Goal: Information Seeking & Learning: Learn about a topic

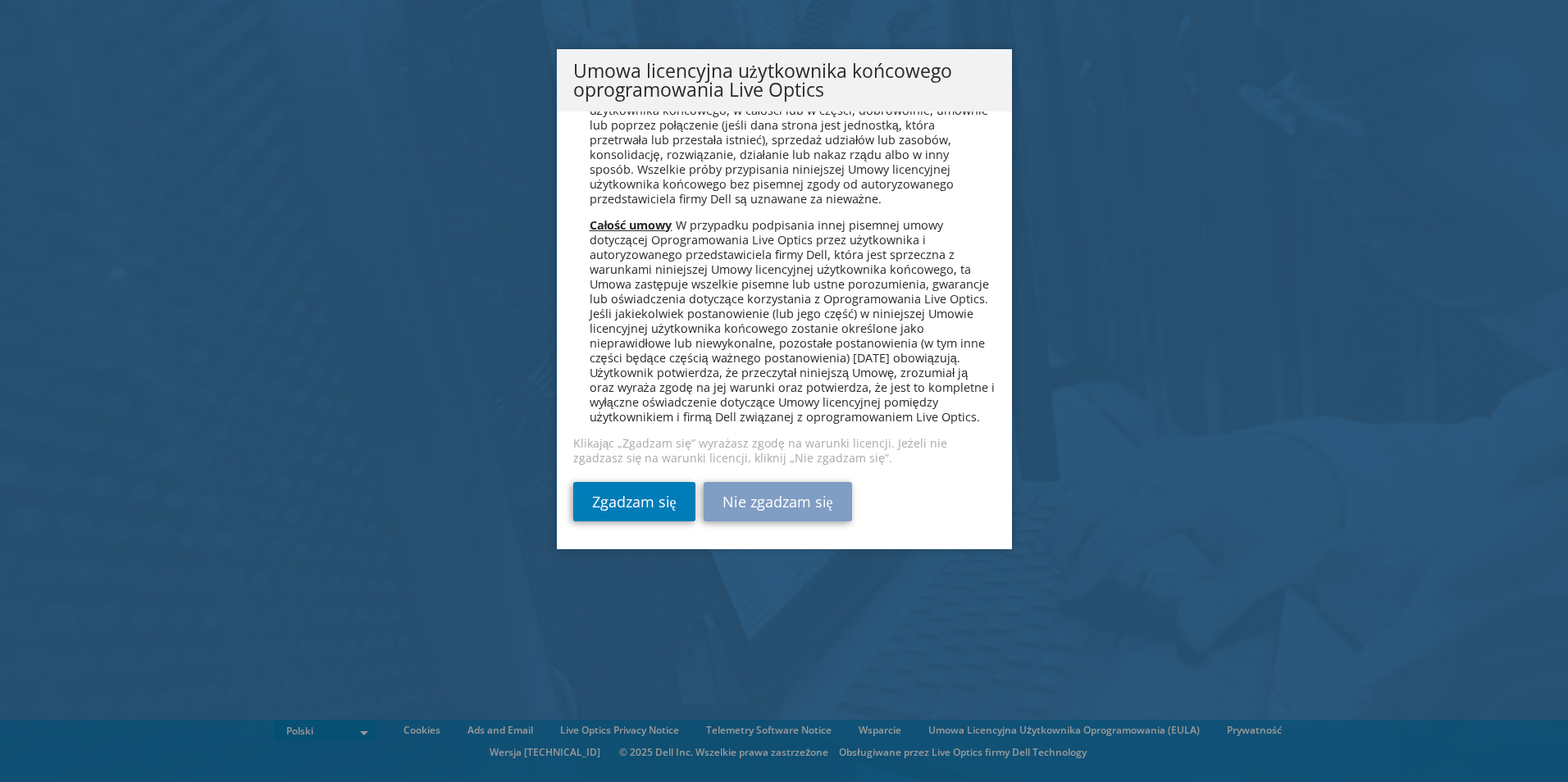
scroll to position [7896, 0]
click at [619, 501] on link "Zgadzam się" at bounding box center [633, 501] width 122 height 39
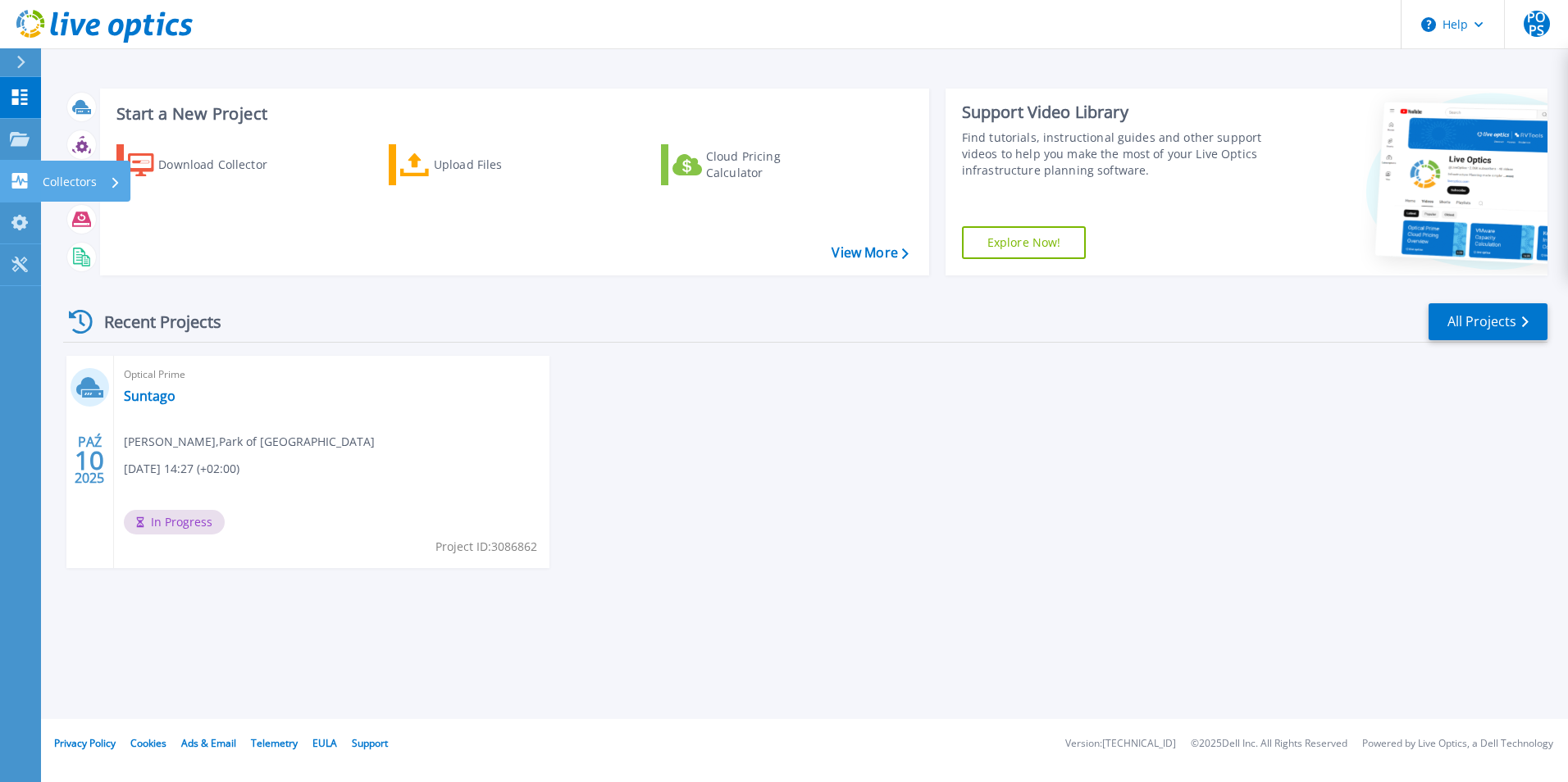
click at [25, 173] on link "Collectors Collectors" at bounding box center [20, 181] width 41 height 42
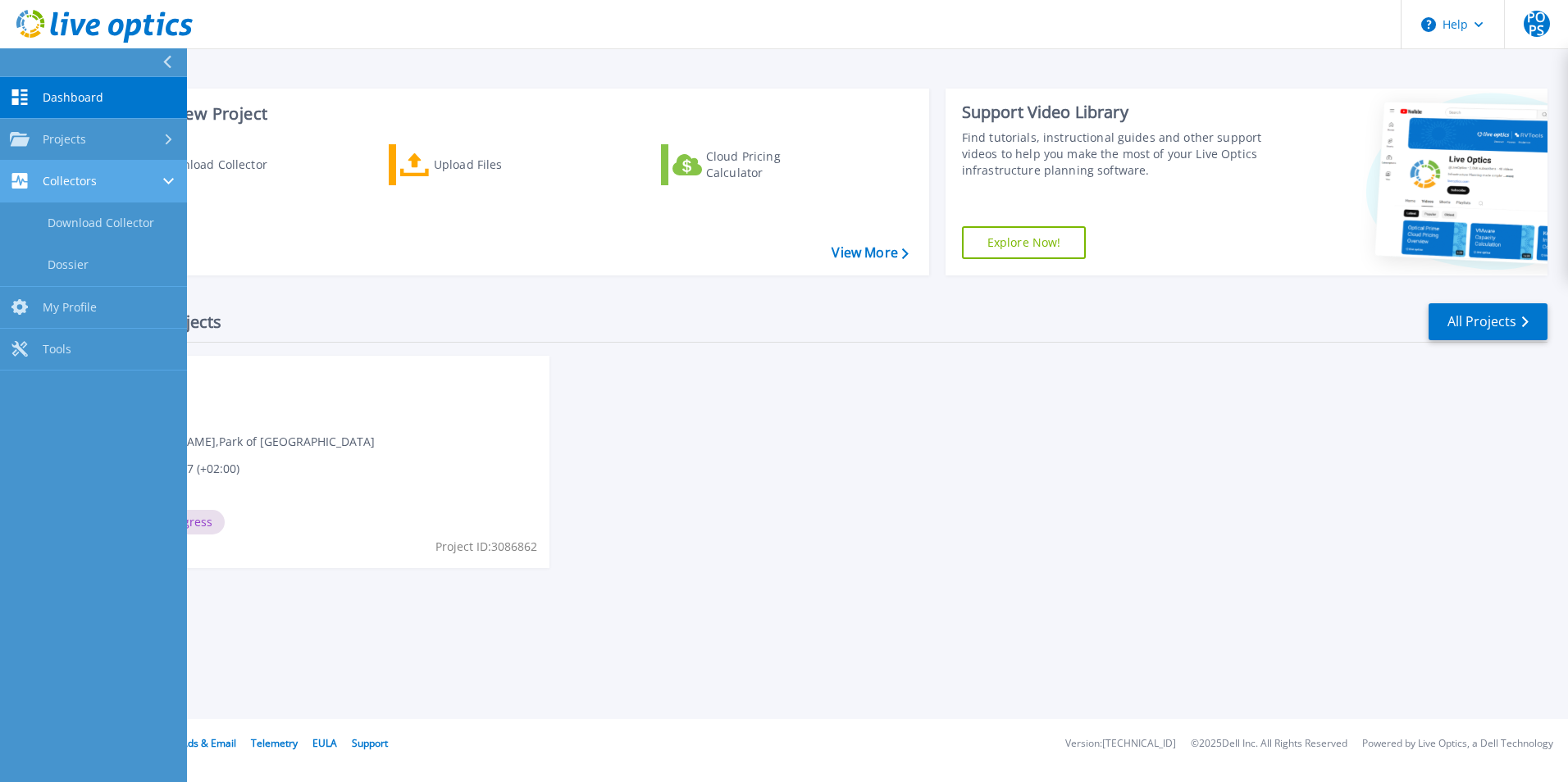
click at [102, 186] on div "Collectors" at bounding box center [93, 181] width 167 height 16
click at [102, 225] on link "Download Collector" at bounding box center [93, 223] width 187 height 42
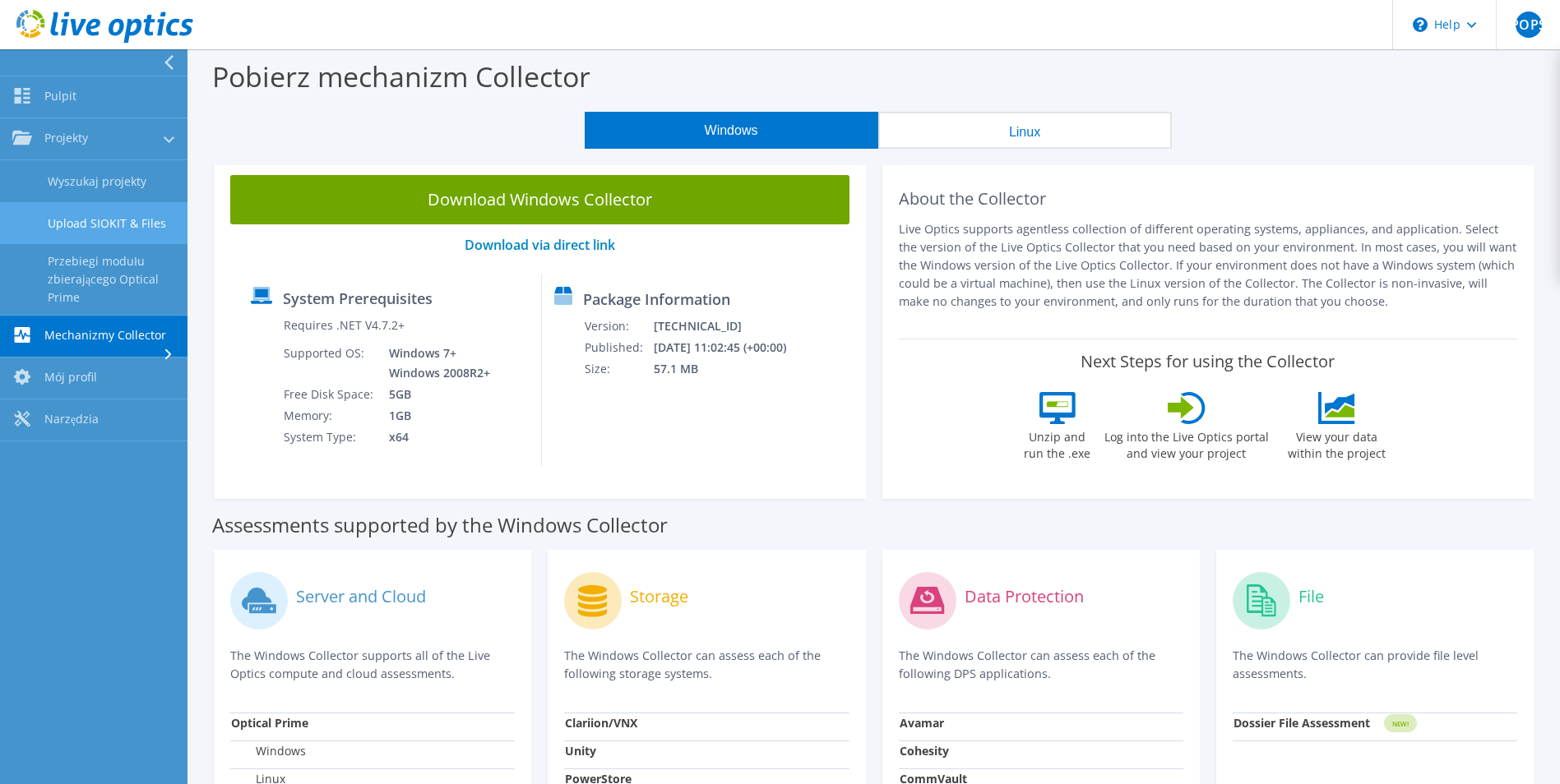
click at [113, 220] on link "Upload SIOKIT & Files" at bounding box center [93, 223] width 187 height 42
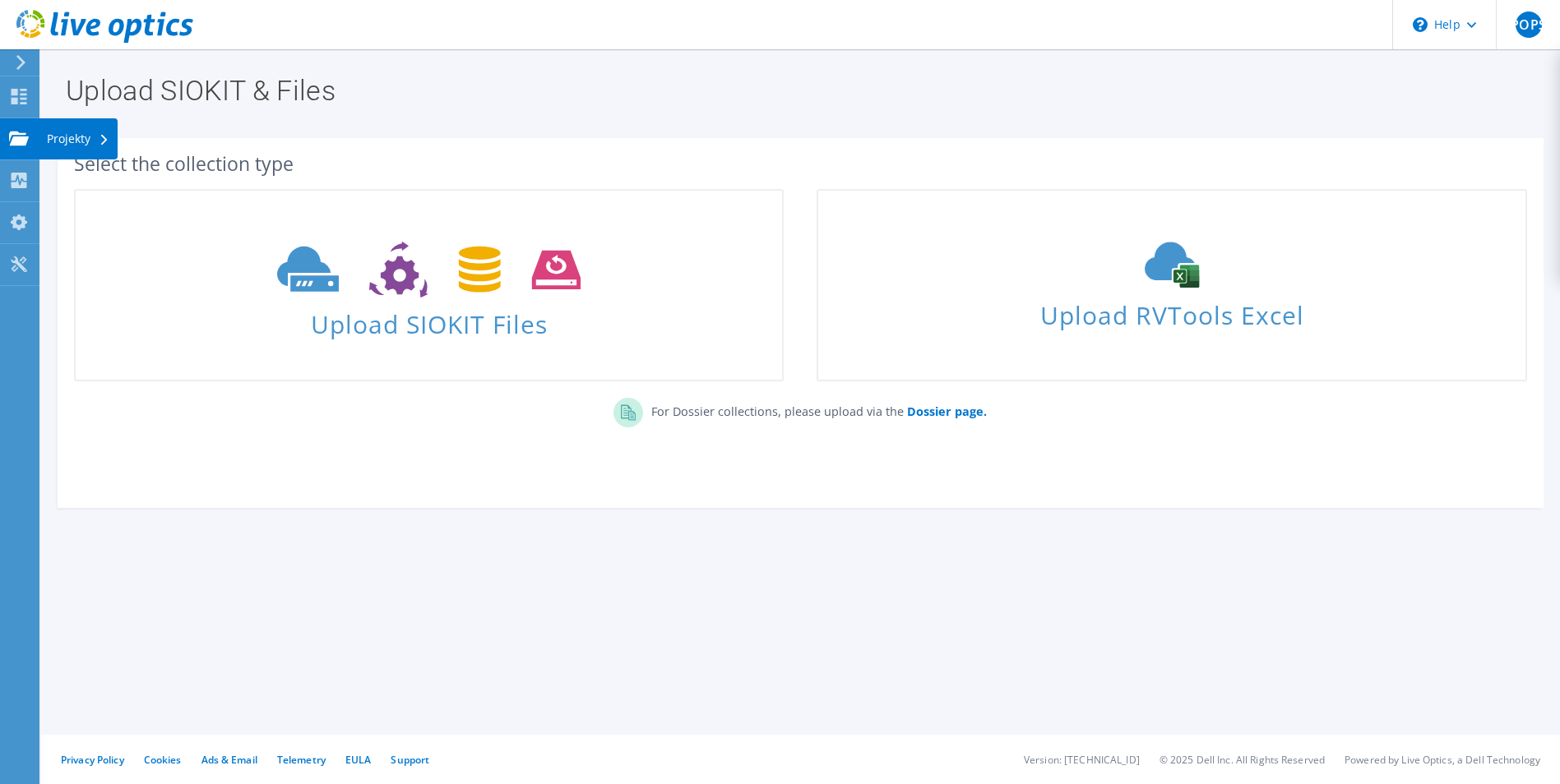
click at [61, 138] on div "Projekty" at bounding box center [78, 139] width 79 height 41
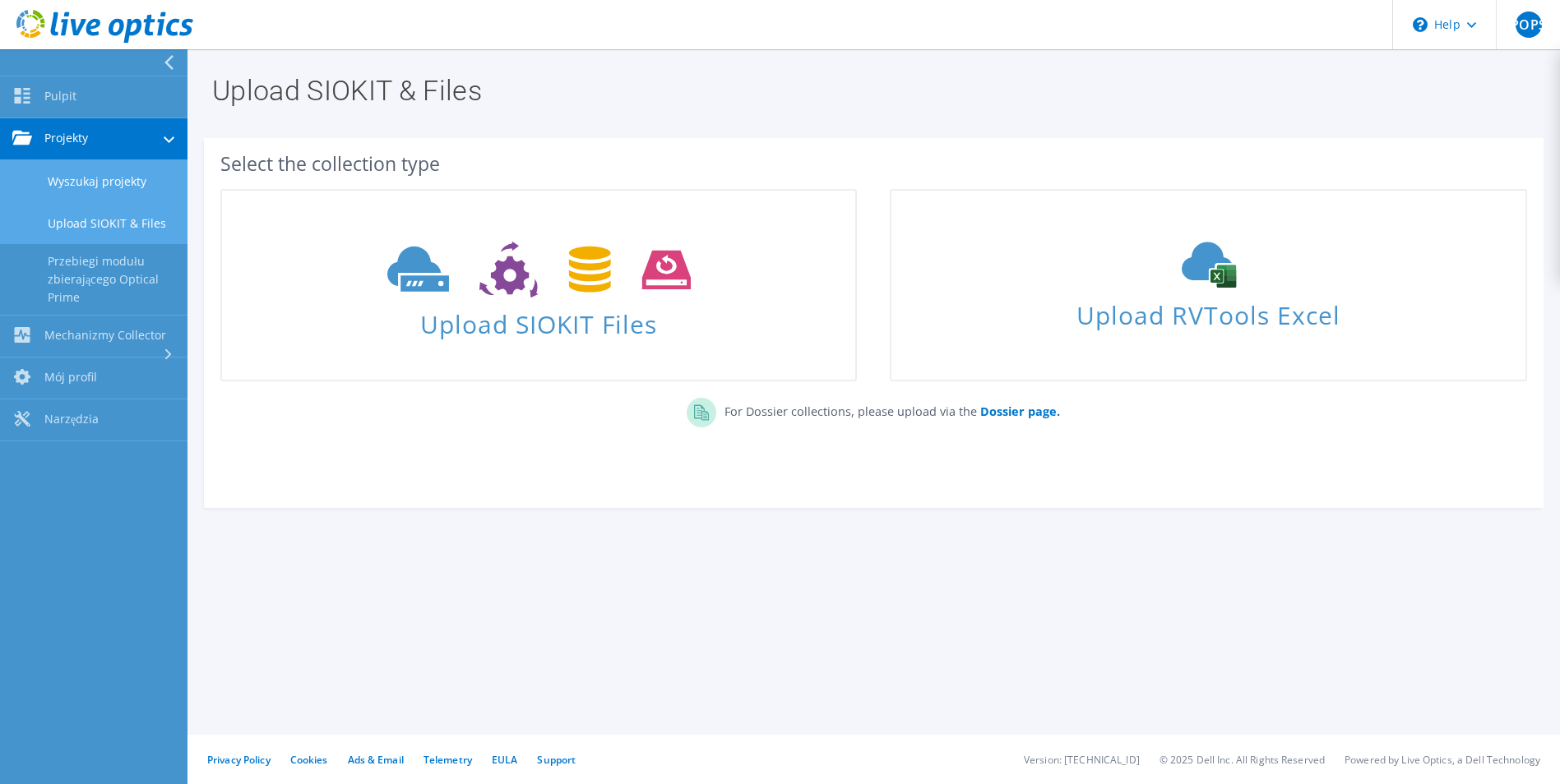
click at [99, 188] on link "Wyszukaj projekty" at bounding box center [93, 182] width 187 height 42
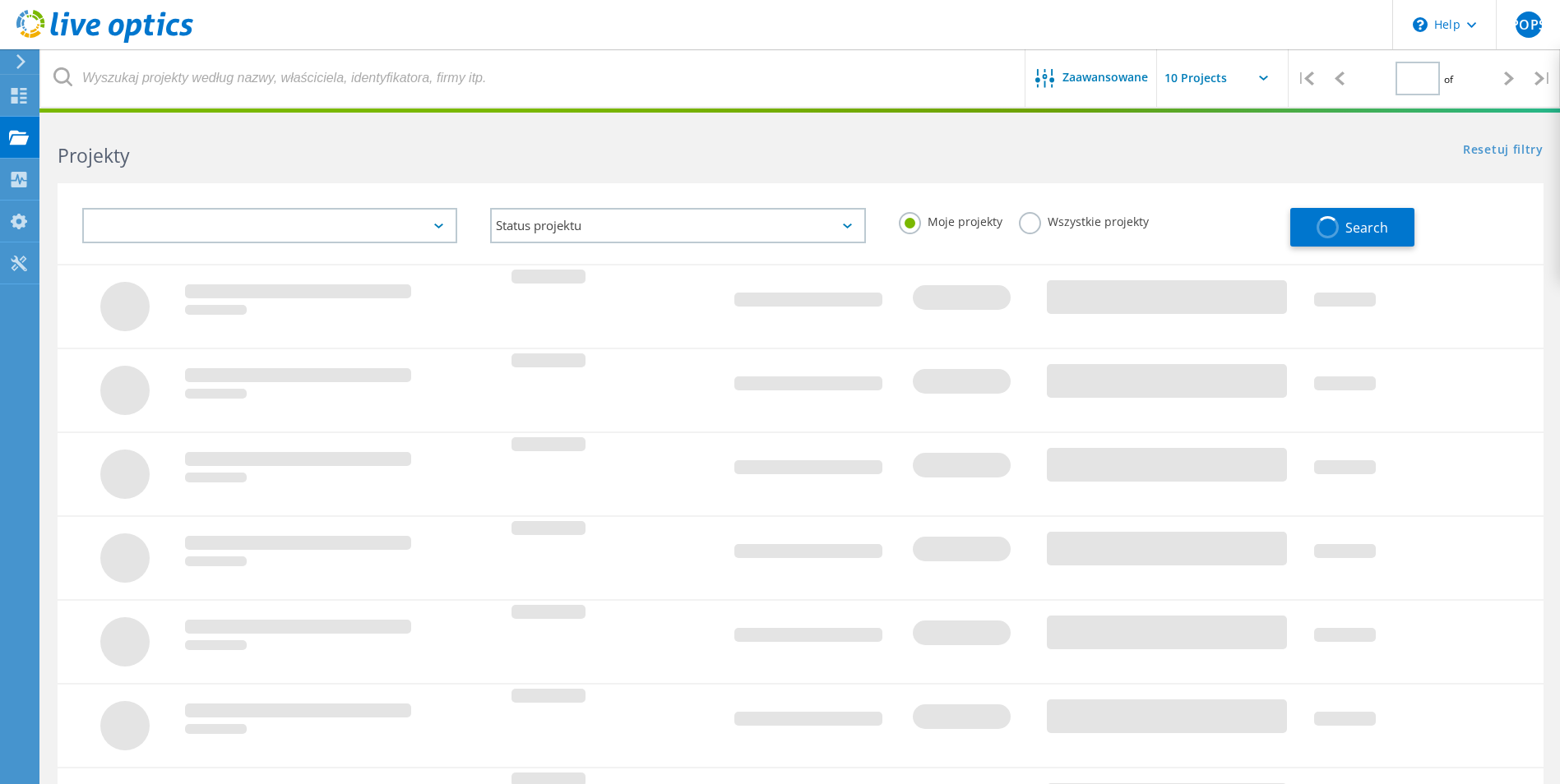
type input "1"
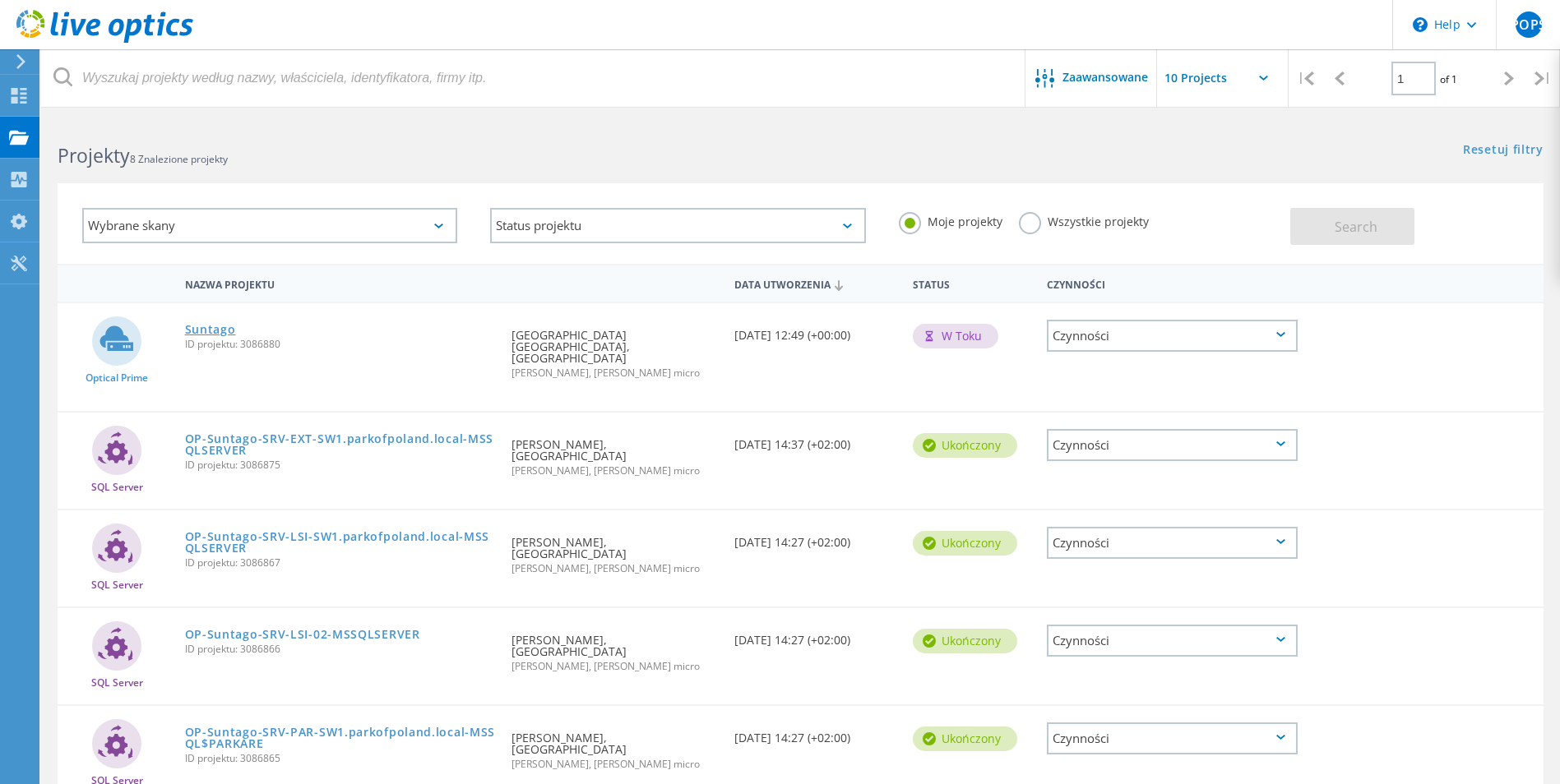
click at [198, 332] on link "Suntago" at bounding box center [211, 329] width 51 height 11
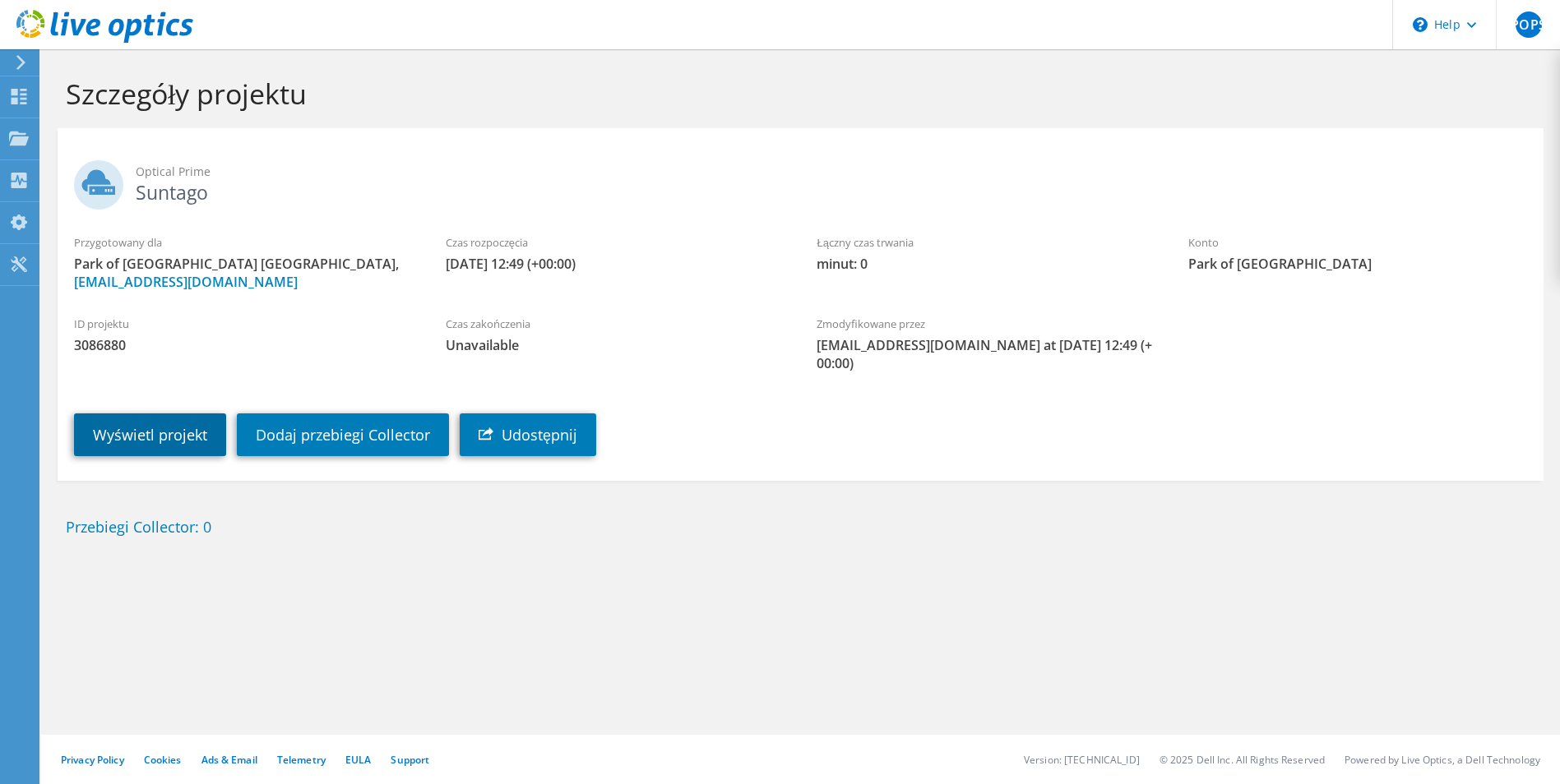
click at [163, 421] on link "Wyświetl projekt" at bounding box center [149, 435] width 152 height 43
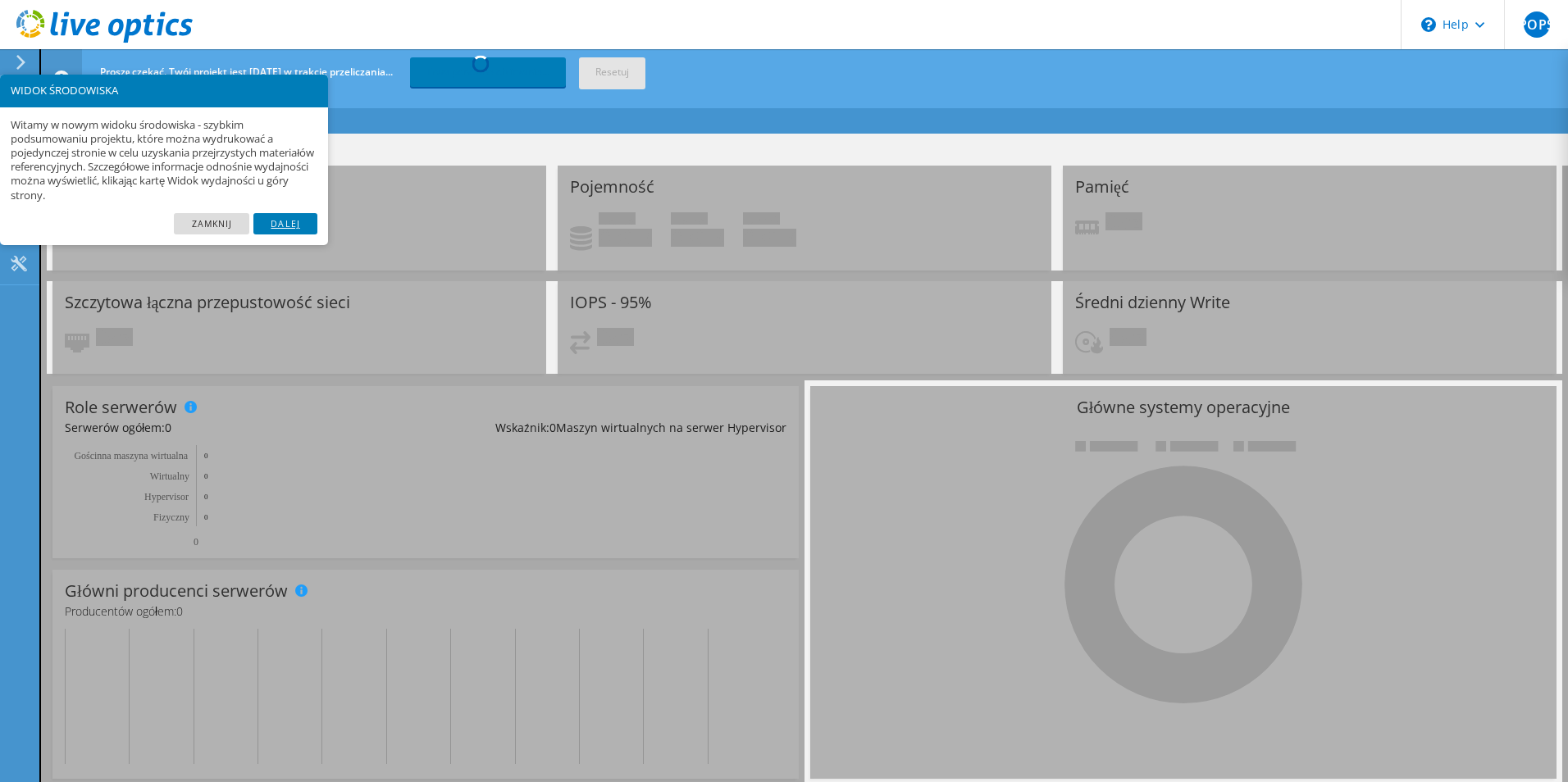
click at [286, 222] on link "Dalej" at bounding box center [285, 223] width 64 height 21
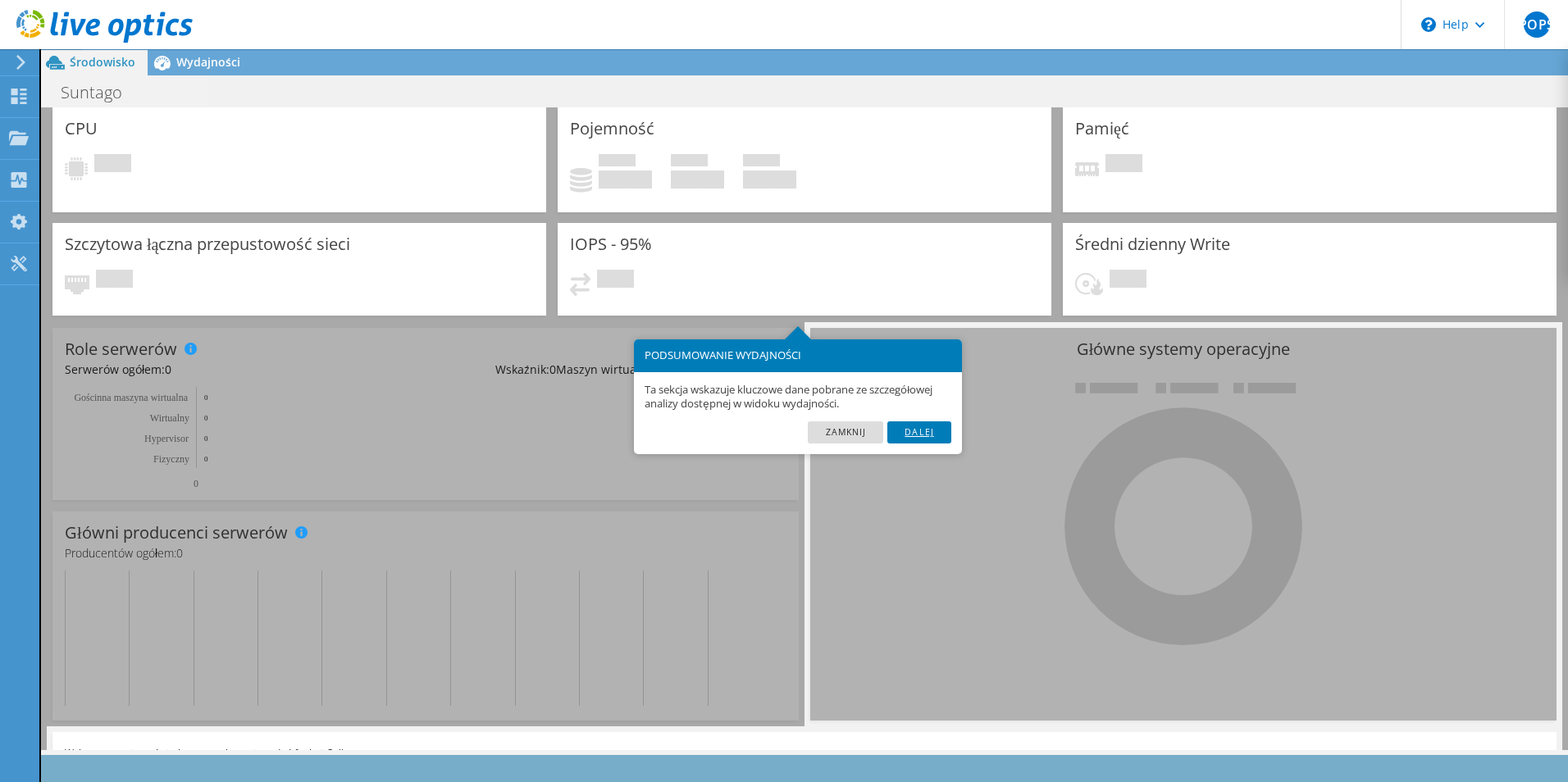
click at [914, 439] on link "Dalej" at bounding box center [919, 432] width 64 height 21
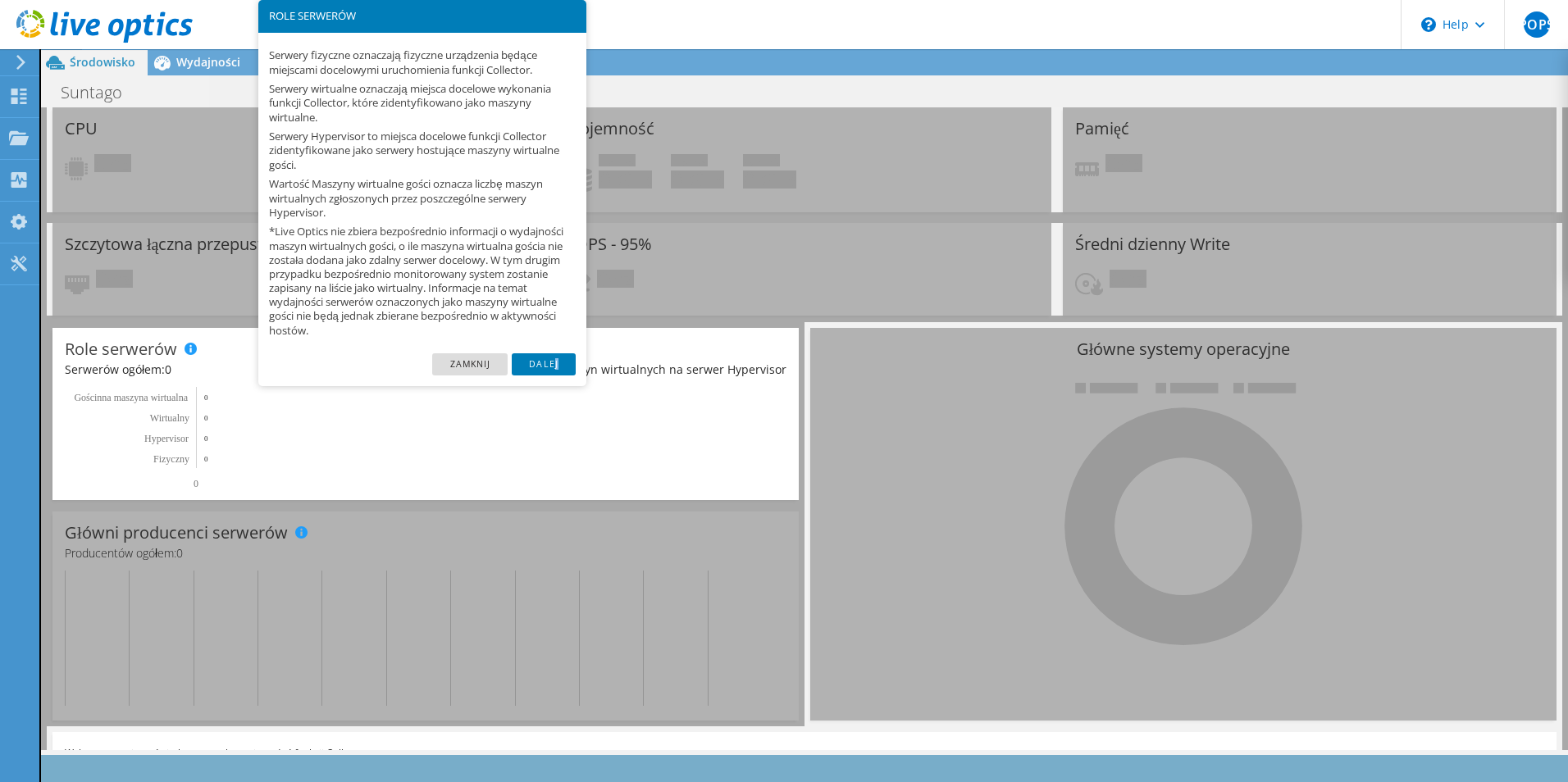
click at [556, 358] on link "Dalej" at bounding box center [543, 363] width 64 height 21
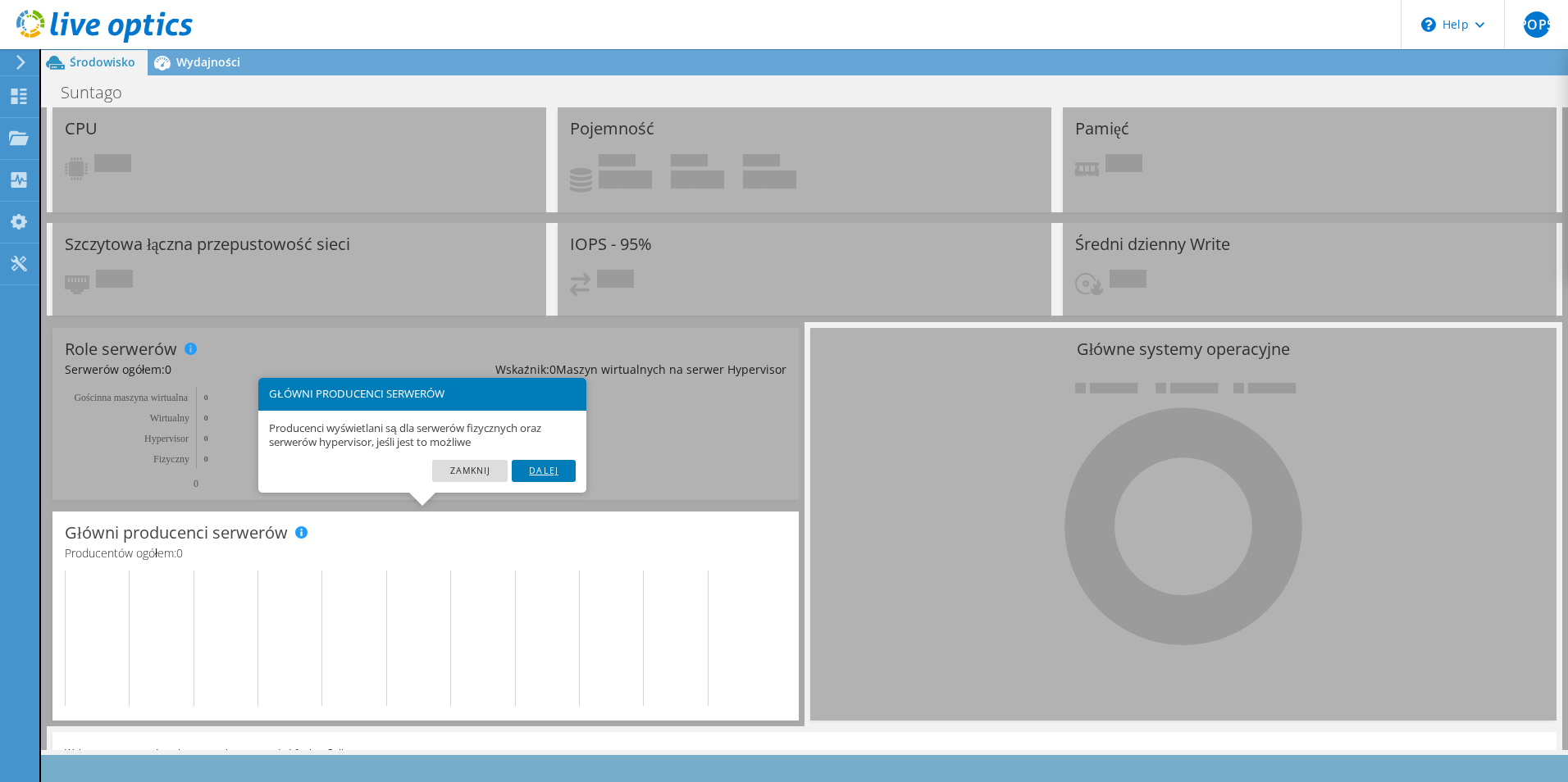
click at [555, 460] on link "Dalej" at bounding box center [543, 470] width 64 height 21
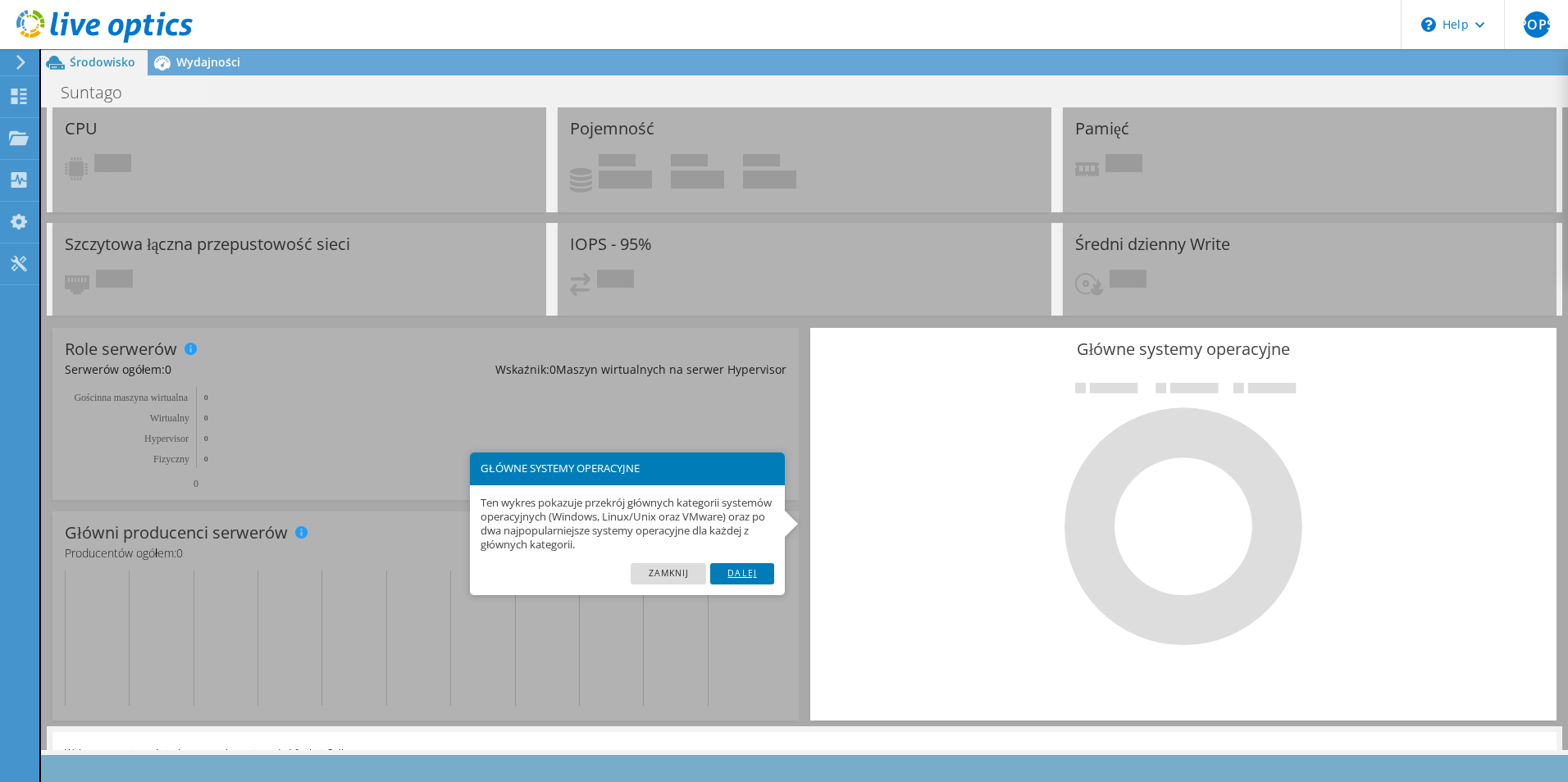
click at [727, 565] on link "Dalej" at bounding box center [742, 574] width 64 height 21
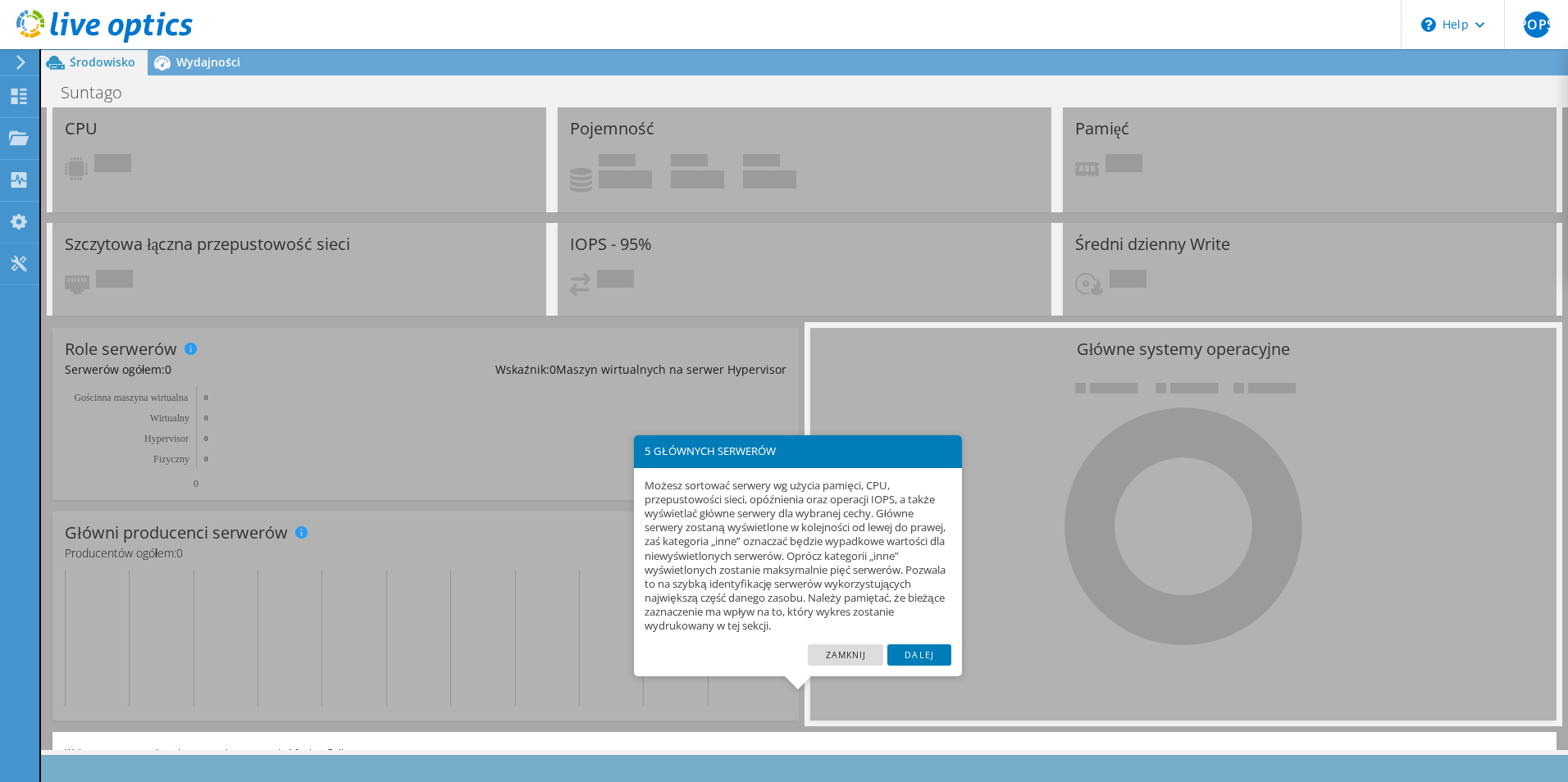
scroll to position [36, 0]
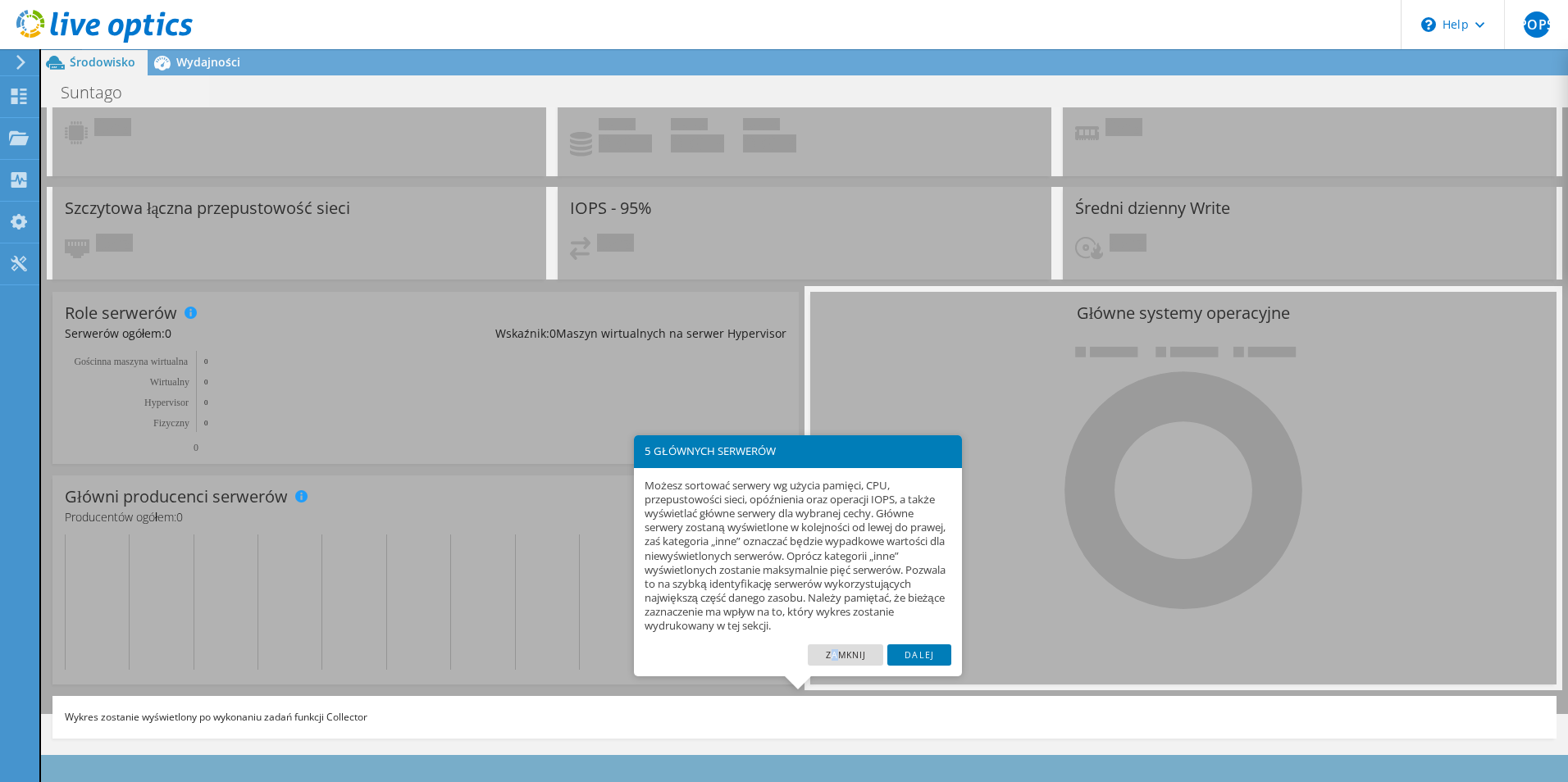
click at [836, 656] on link "Zamknij" at bounding box center [845, 655] width 75 height 21
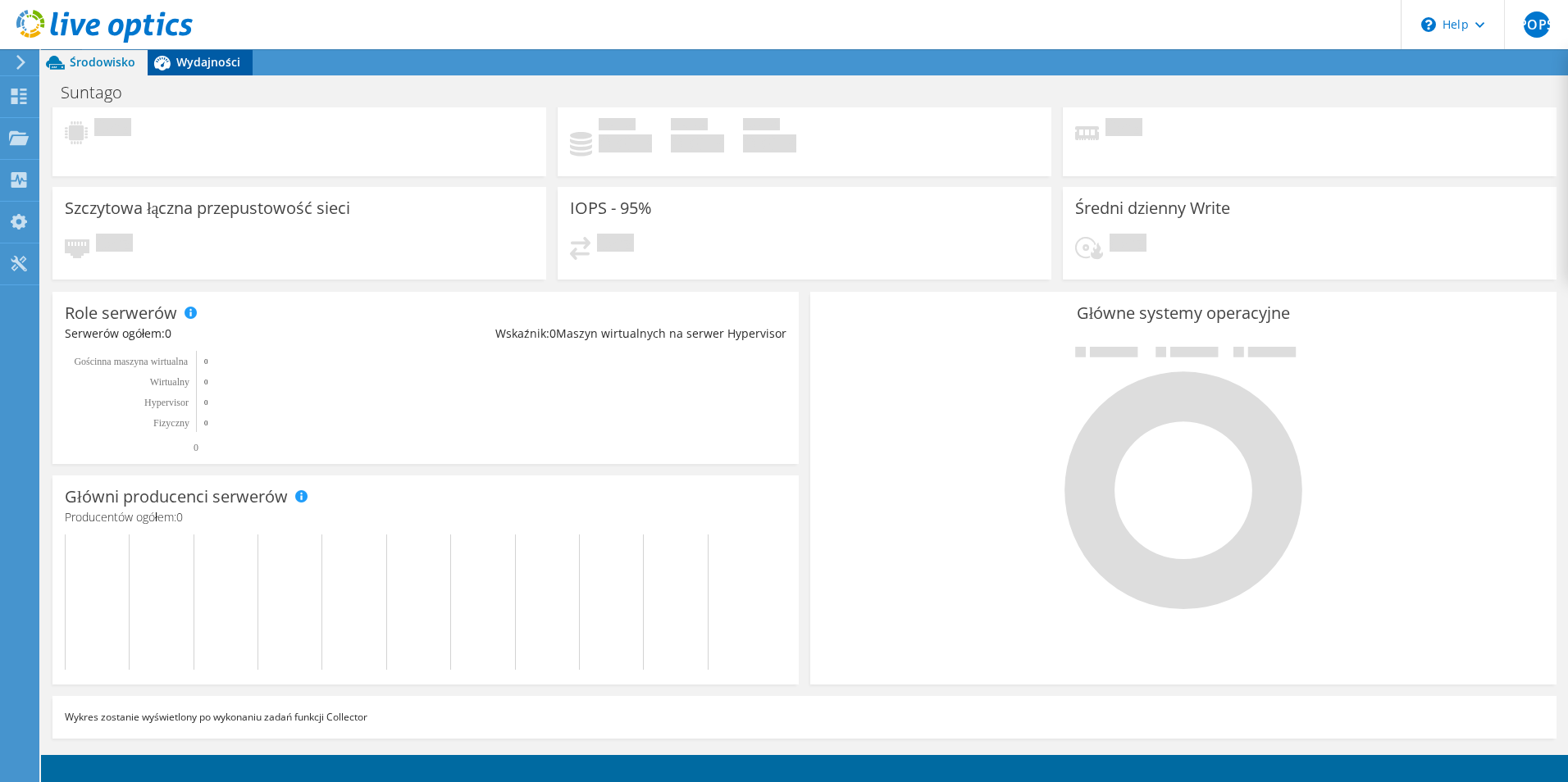
click at [187, 62] on span "Wydajności" at bounding box center [208, 62] width 64 height 16
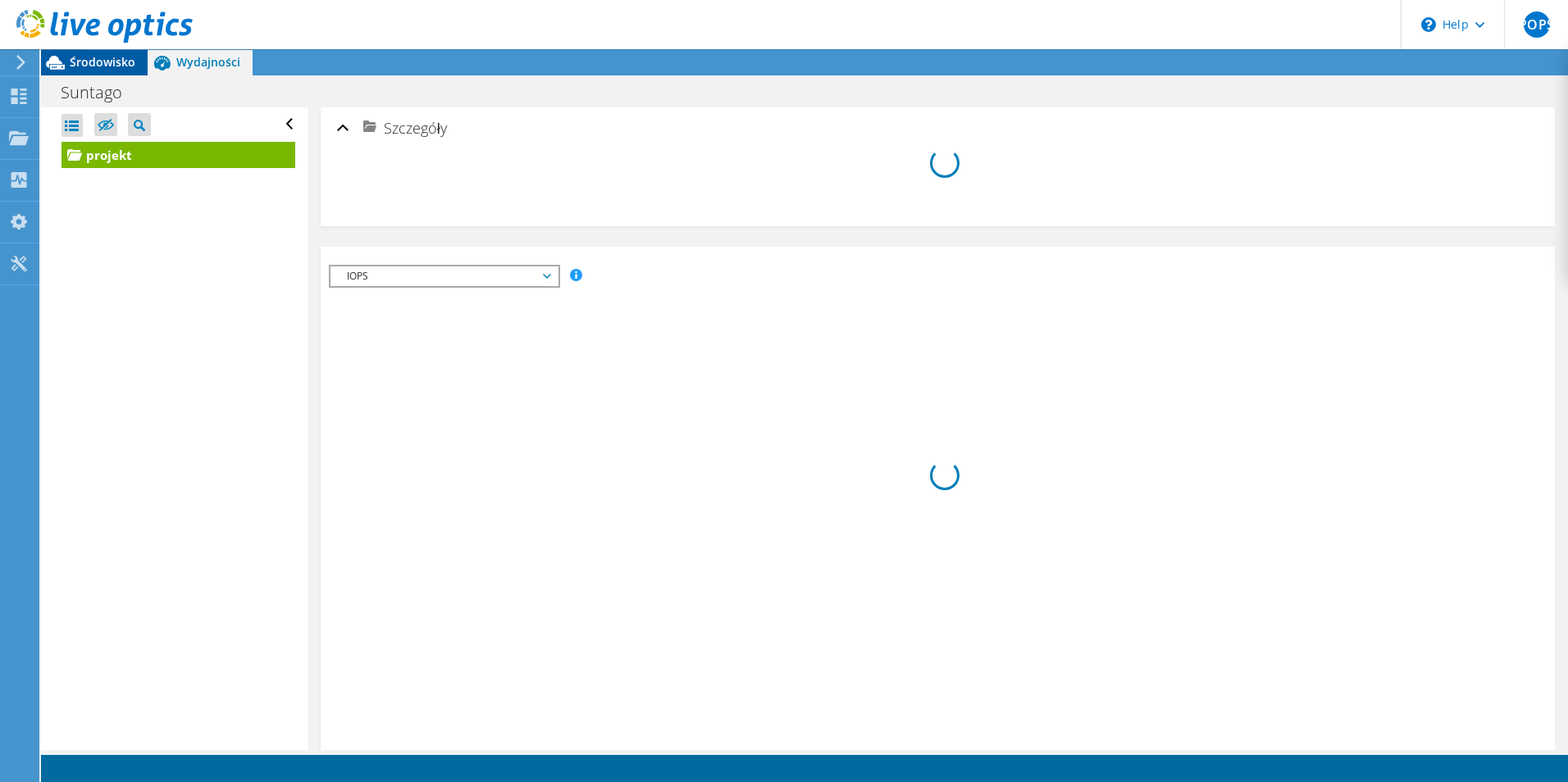
click at [109, 66] on span "Środowisko" at bounding box center [102, 62] width 66 height 16
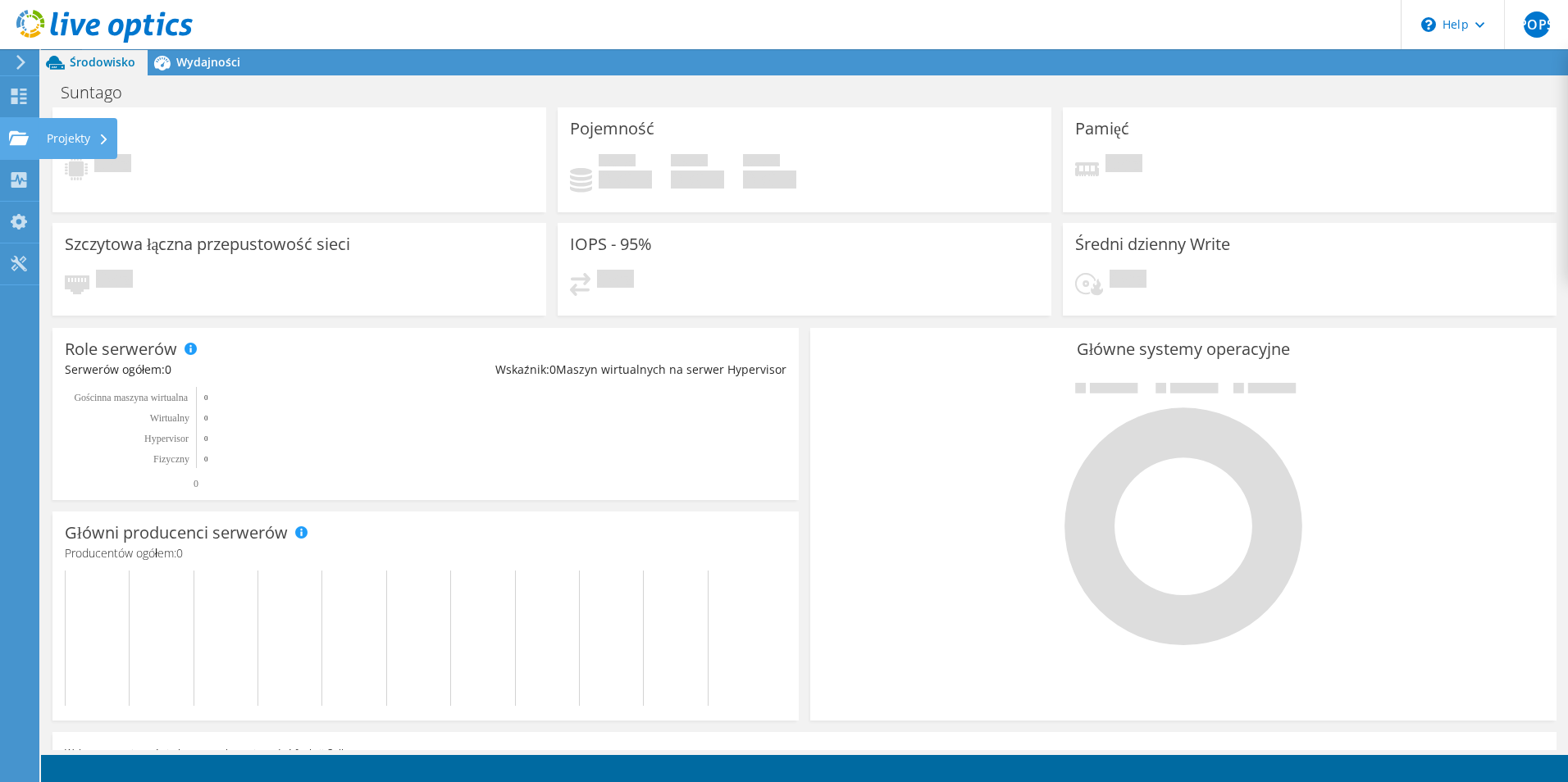
click at [74, 149] on div "Projekty" at bounding box center [78, 138] width 79 height 41
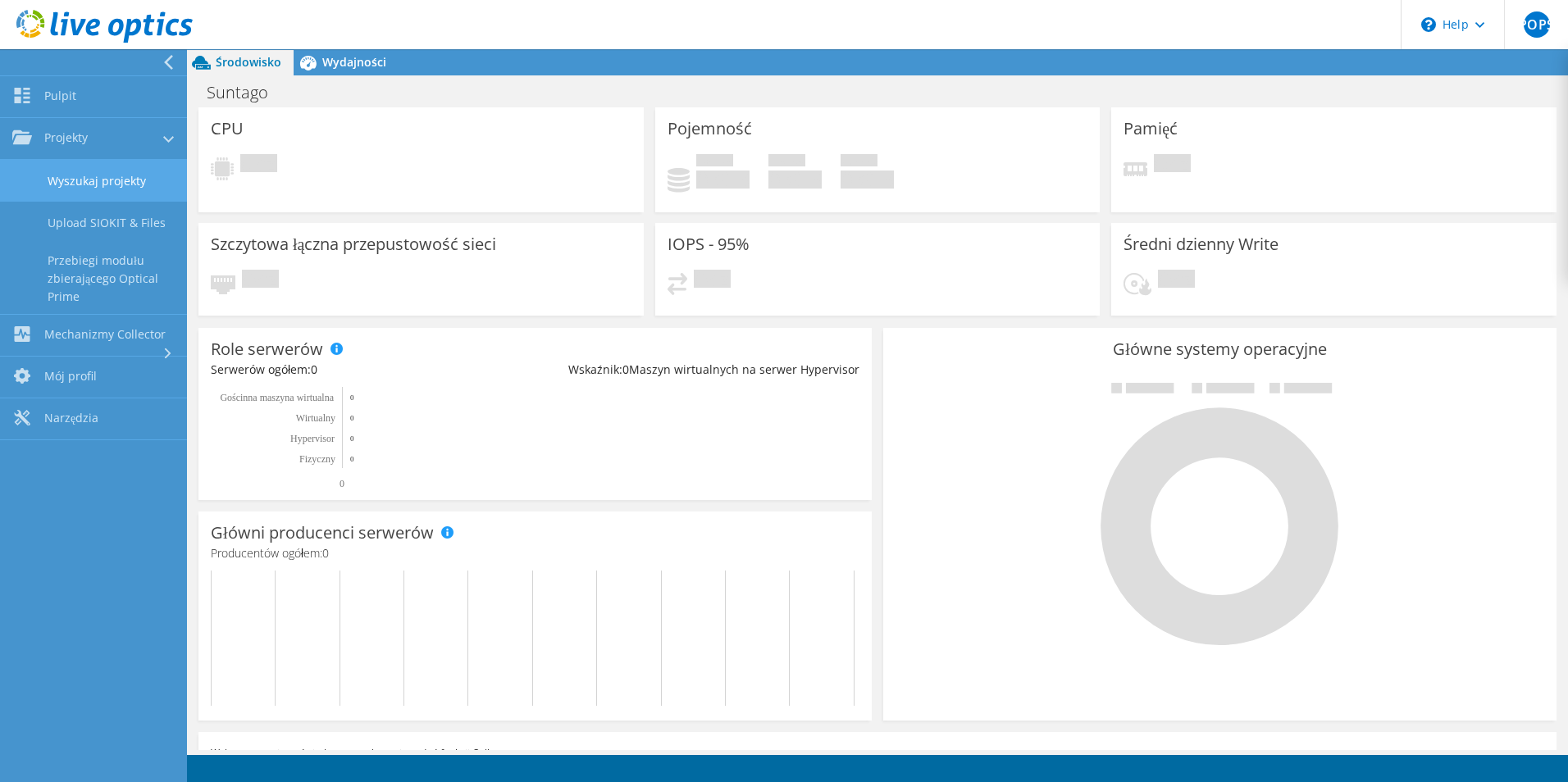
click at [106, 187] on link "Wyszukaj projekty" at bounding box center [93, 181] width 187 height 42
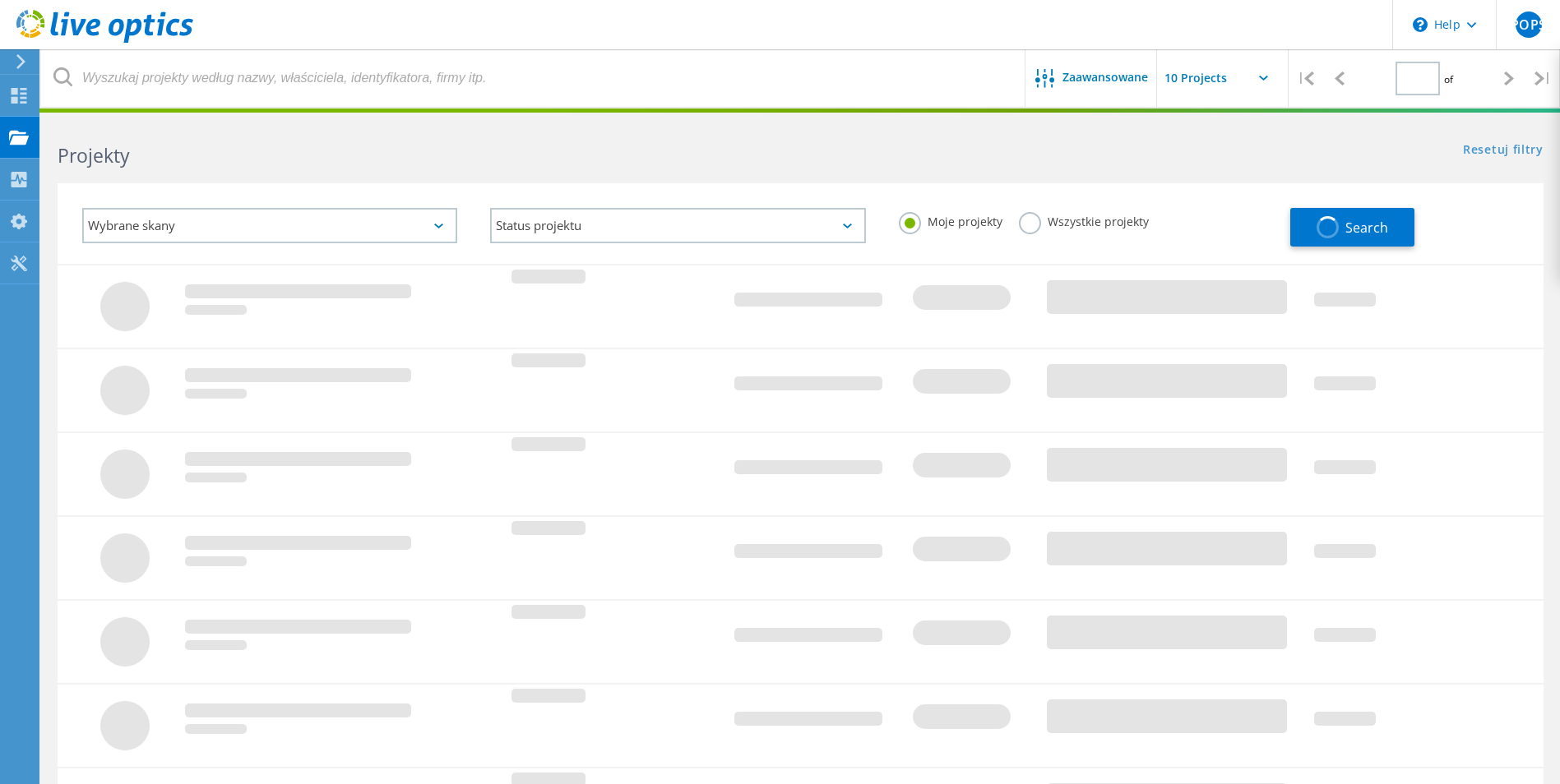
type input "1"
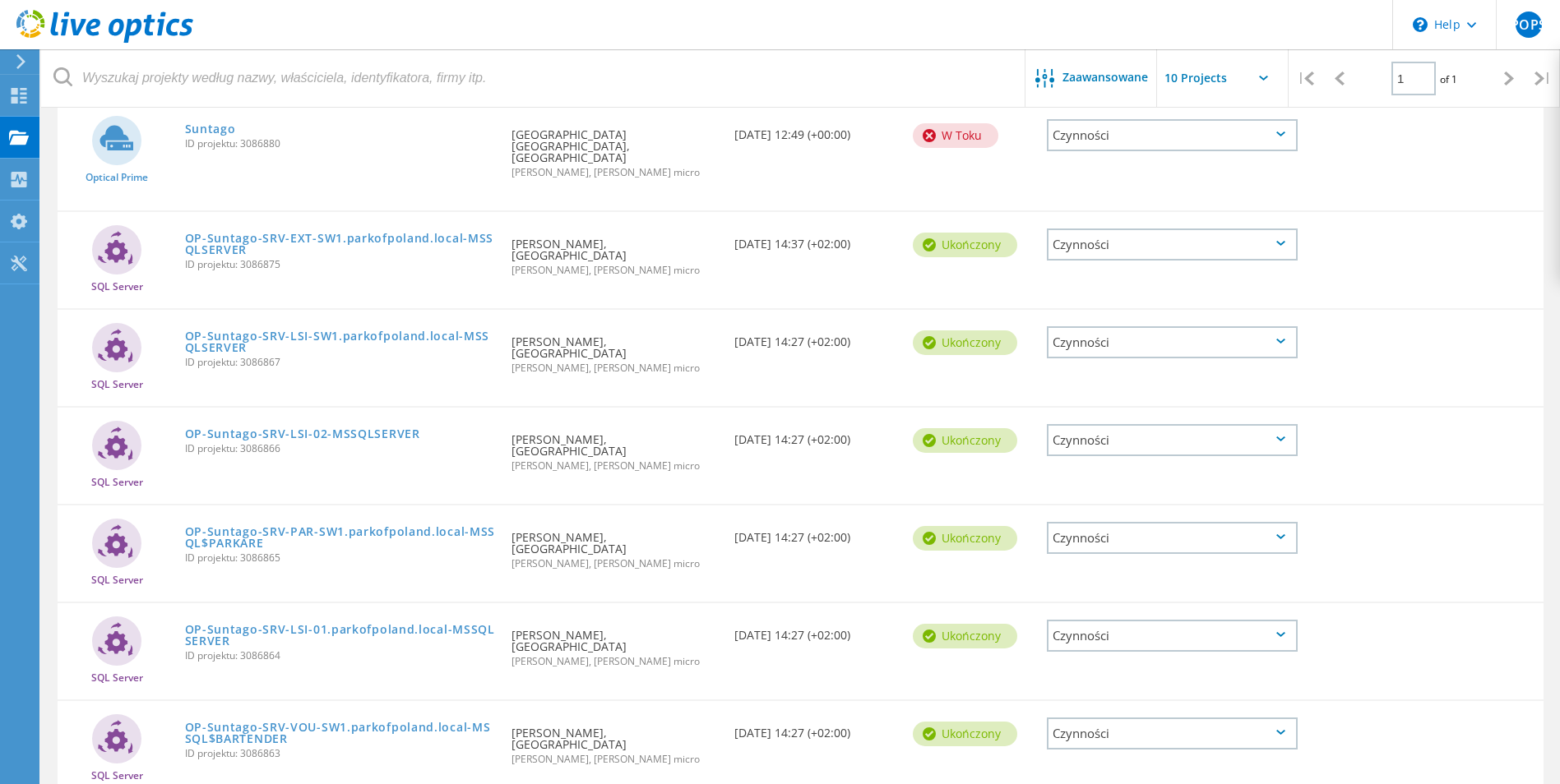
scroll to position [285, 0]
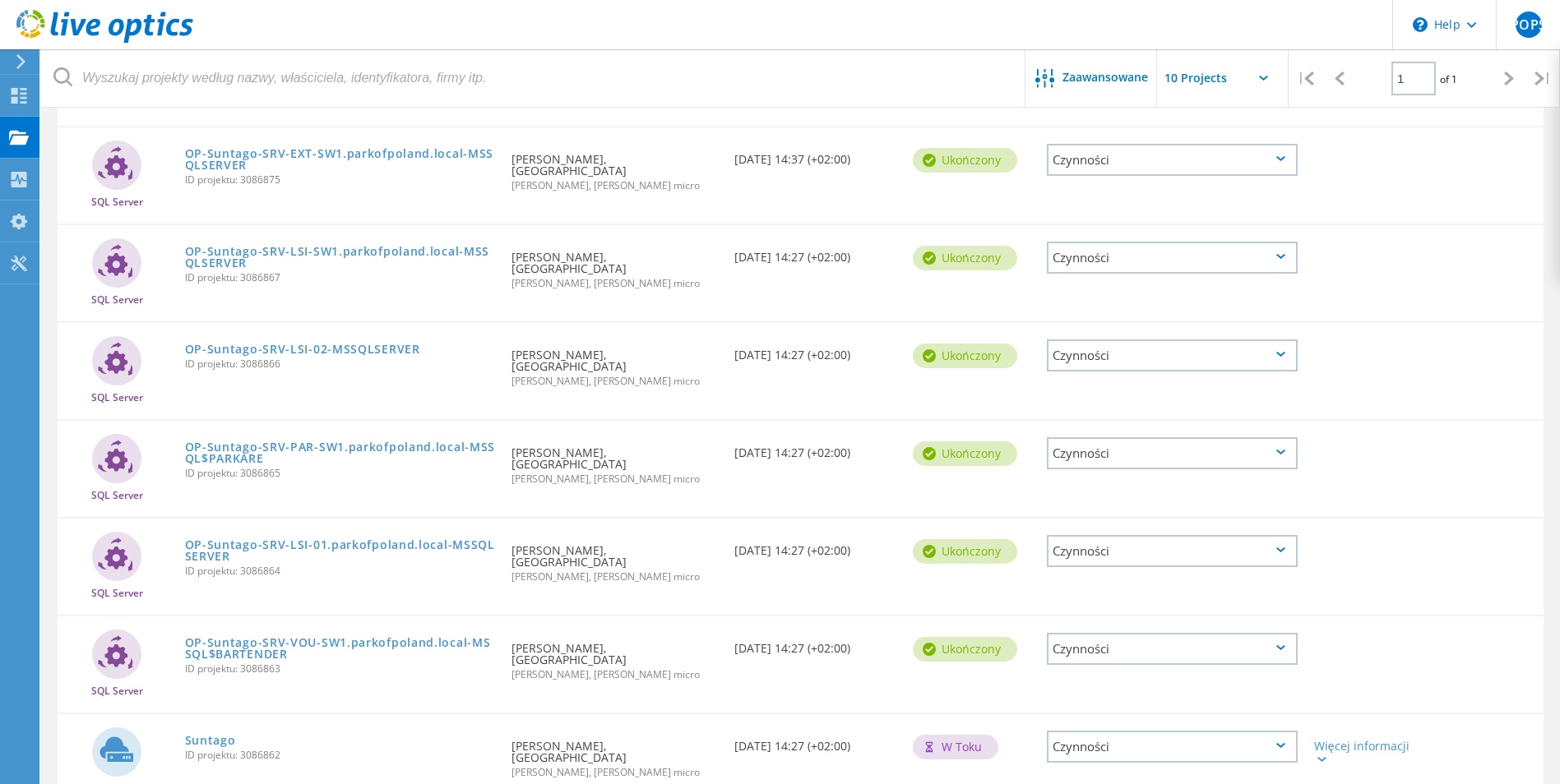
click at [1330, 714] on div "Więcej informacji" at bounding box center [1366, 746] width 119 height 66
click at [1321, 757] on icon at bounding box center [1322, 759] width 9 height 5
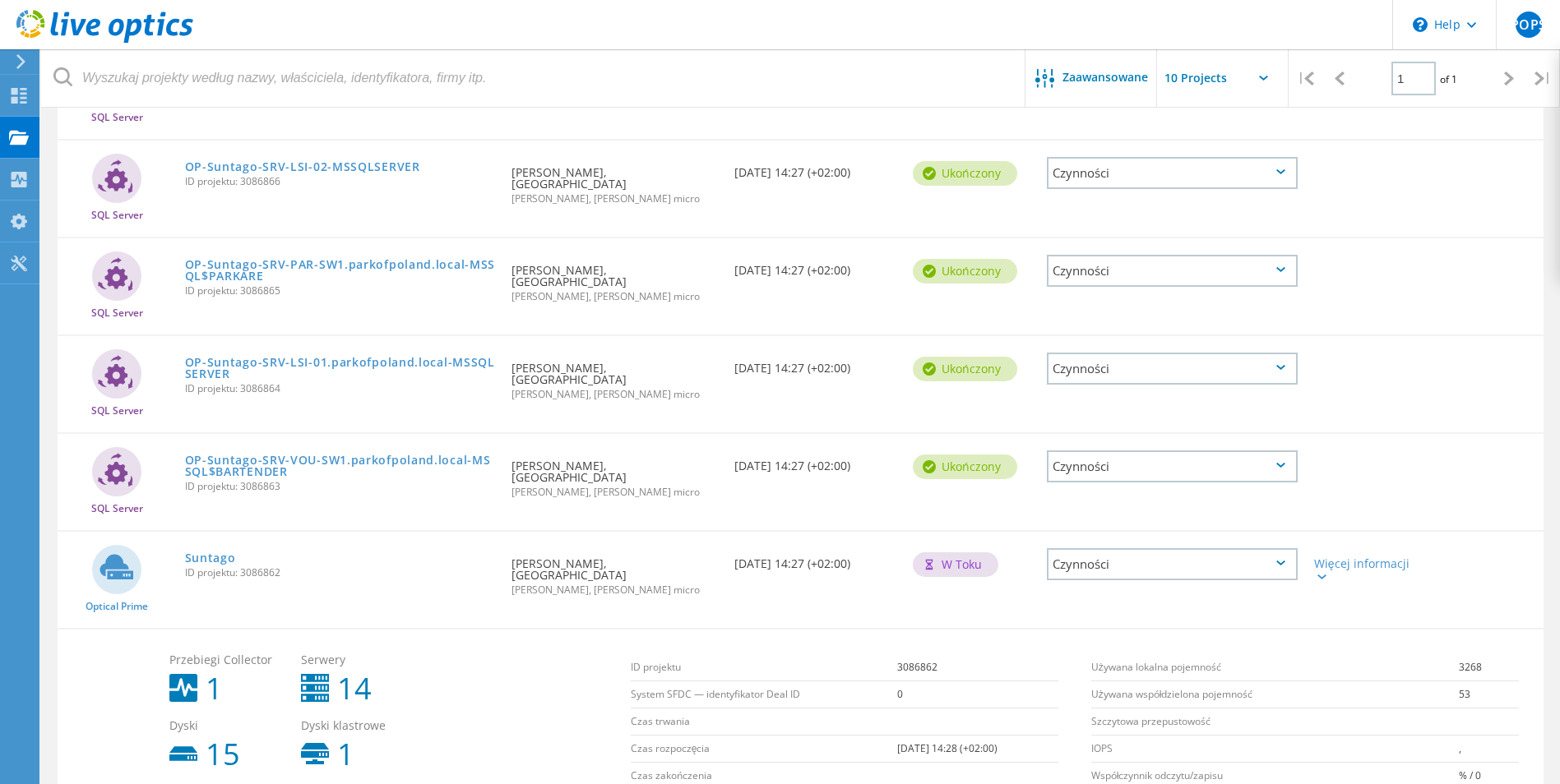
scroll to position [471, 0]
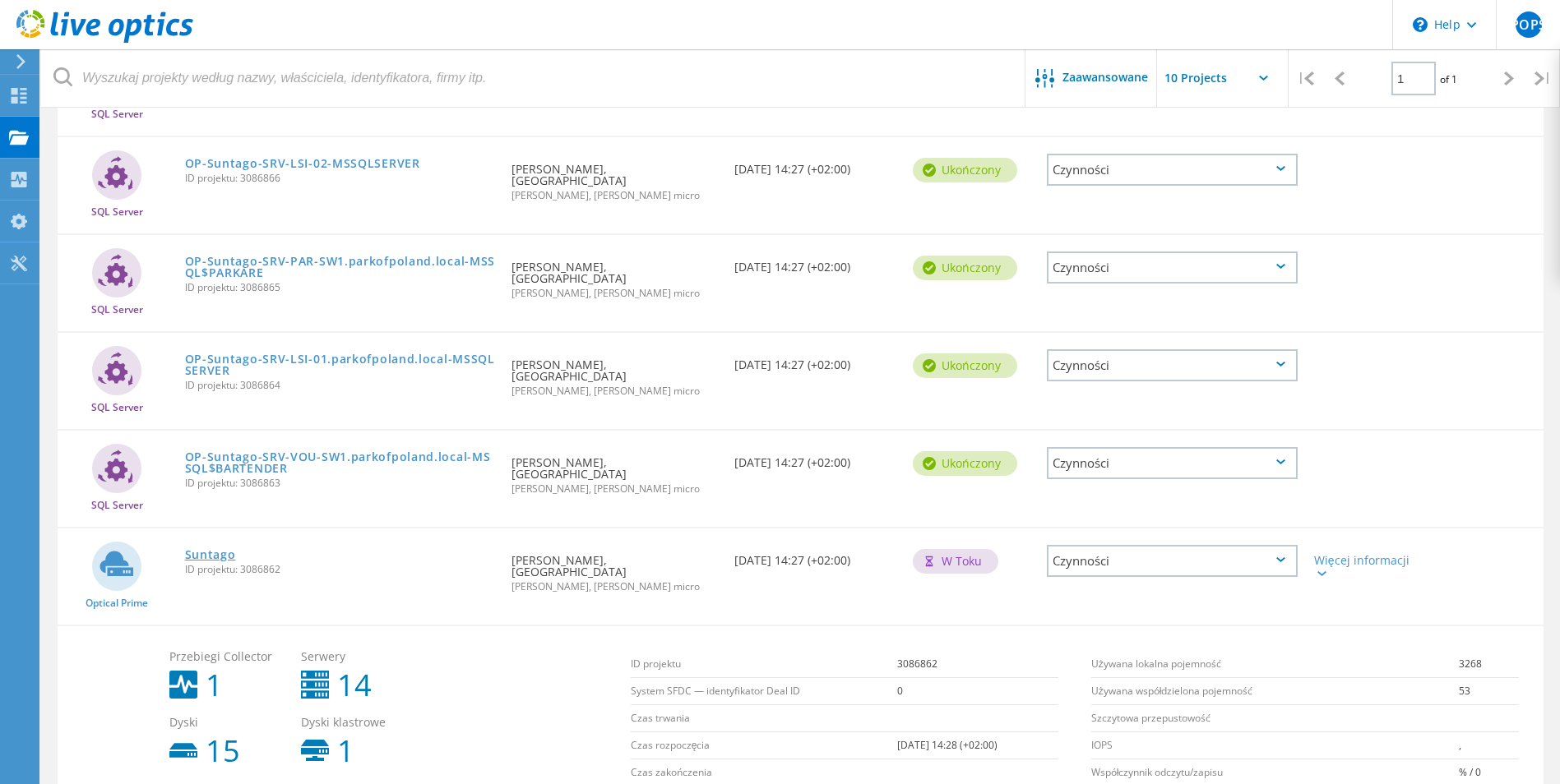
click at [199, 549] on link "Suntago" at bounding box center [211, 554] width 51 height 11
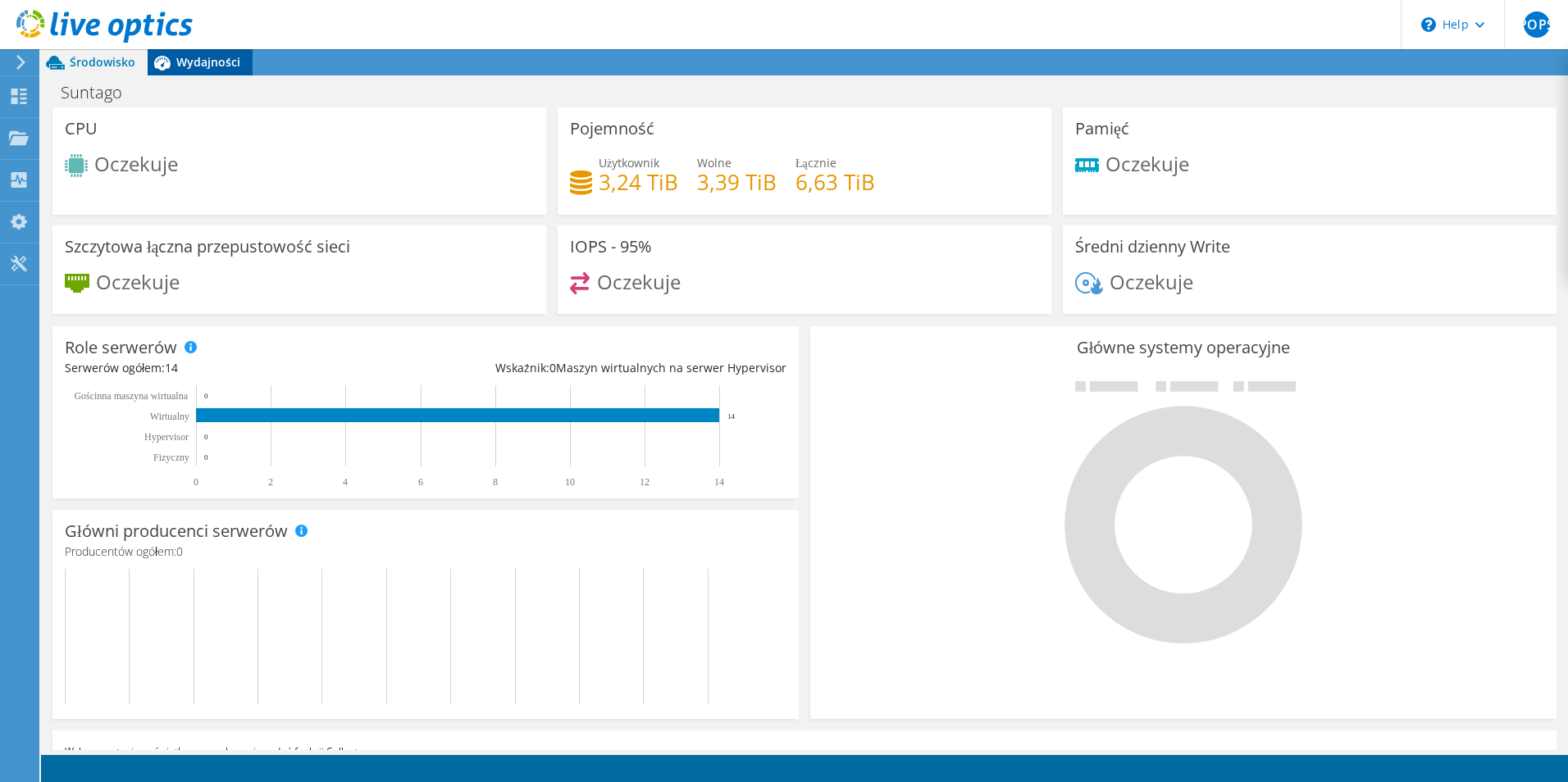
click at [215, 64] on span "Wydajności" at bounding box center [208, 62] width 64 height 16
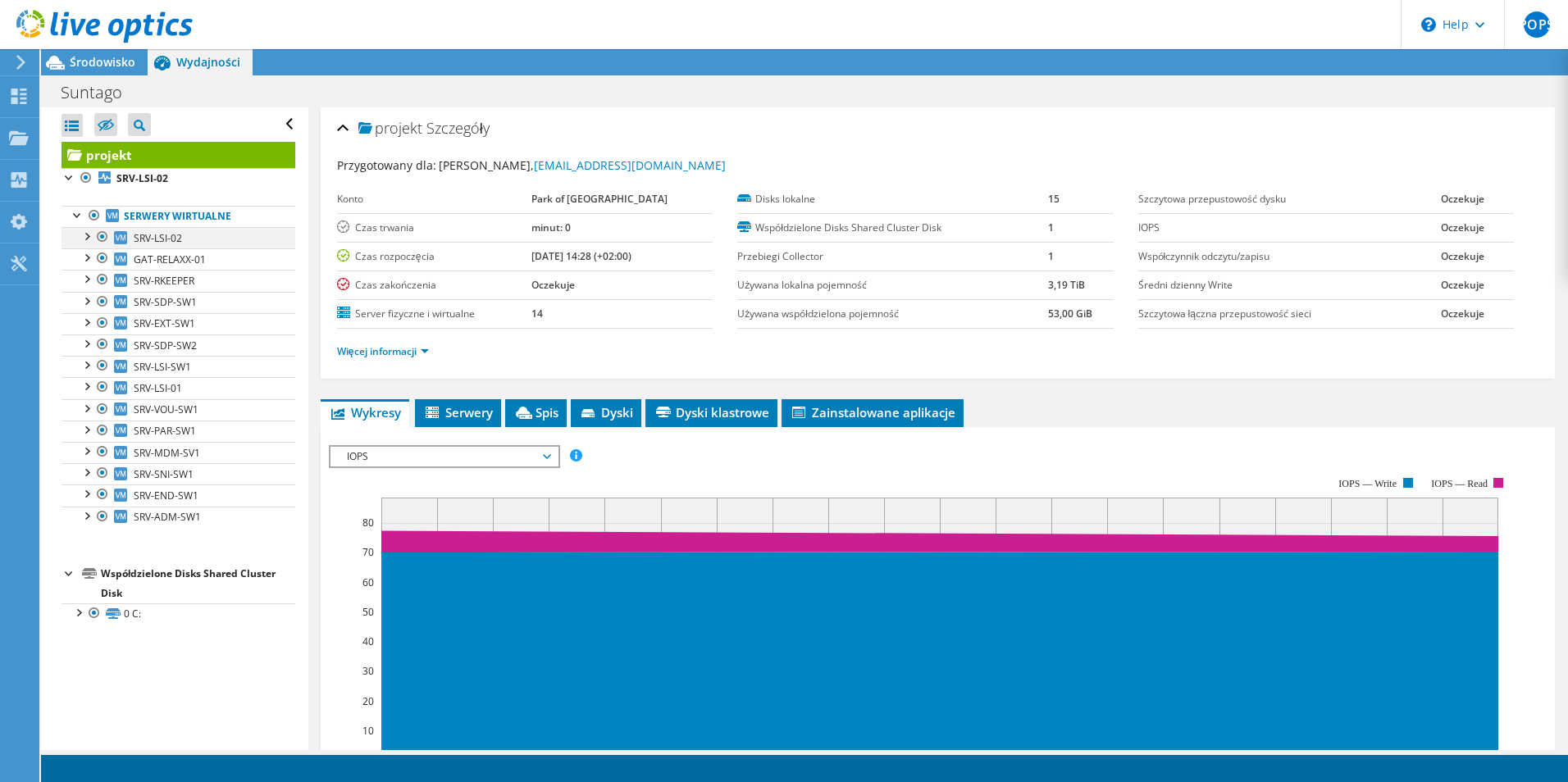
click at [95, 238] on div at bounding box center [102, 236] width 17 height 19
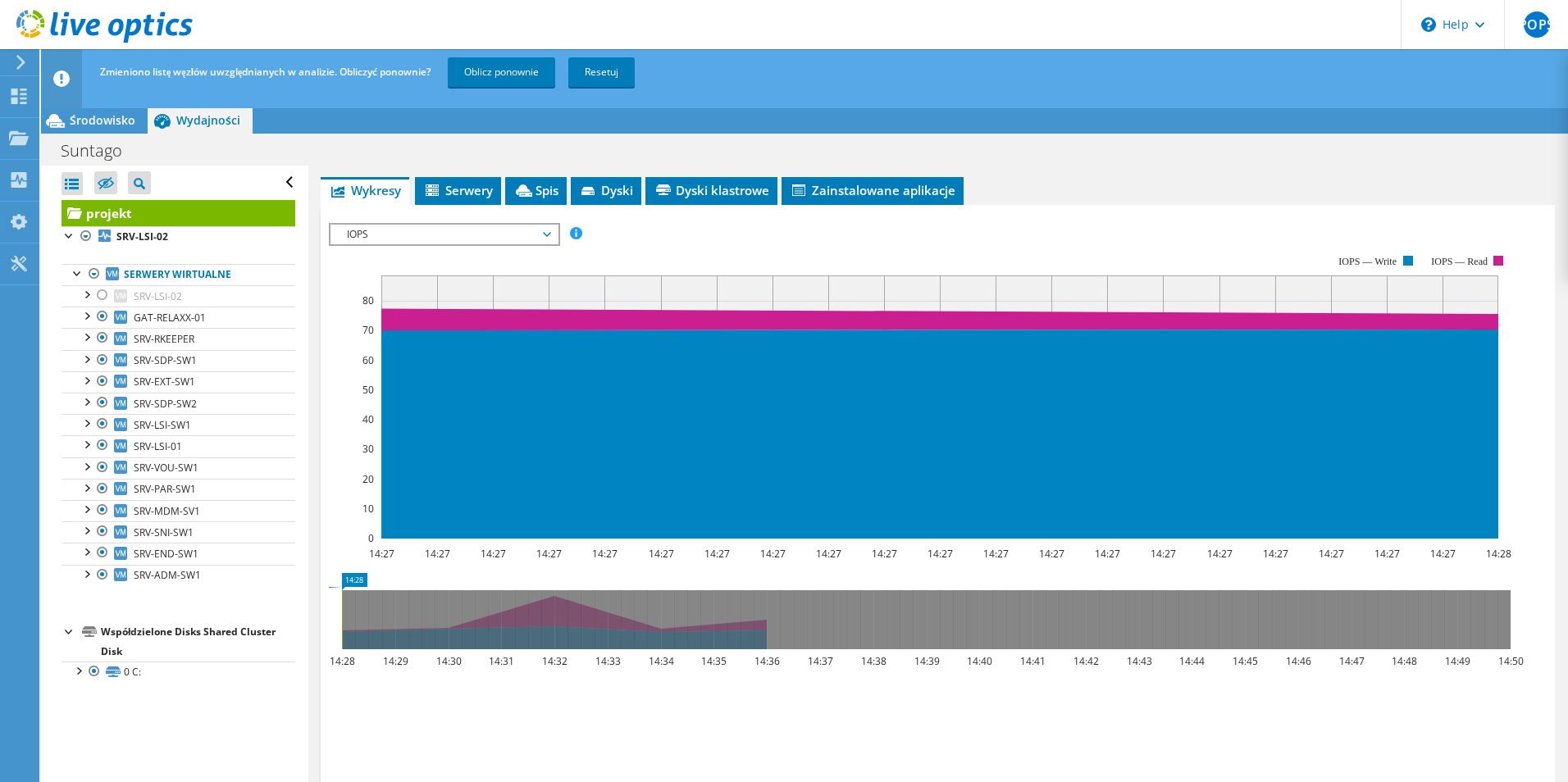
scroll to position [204, 0]
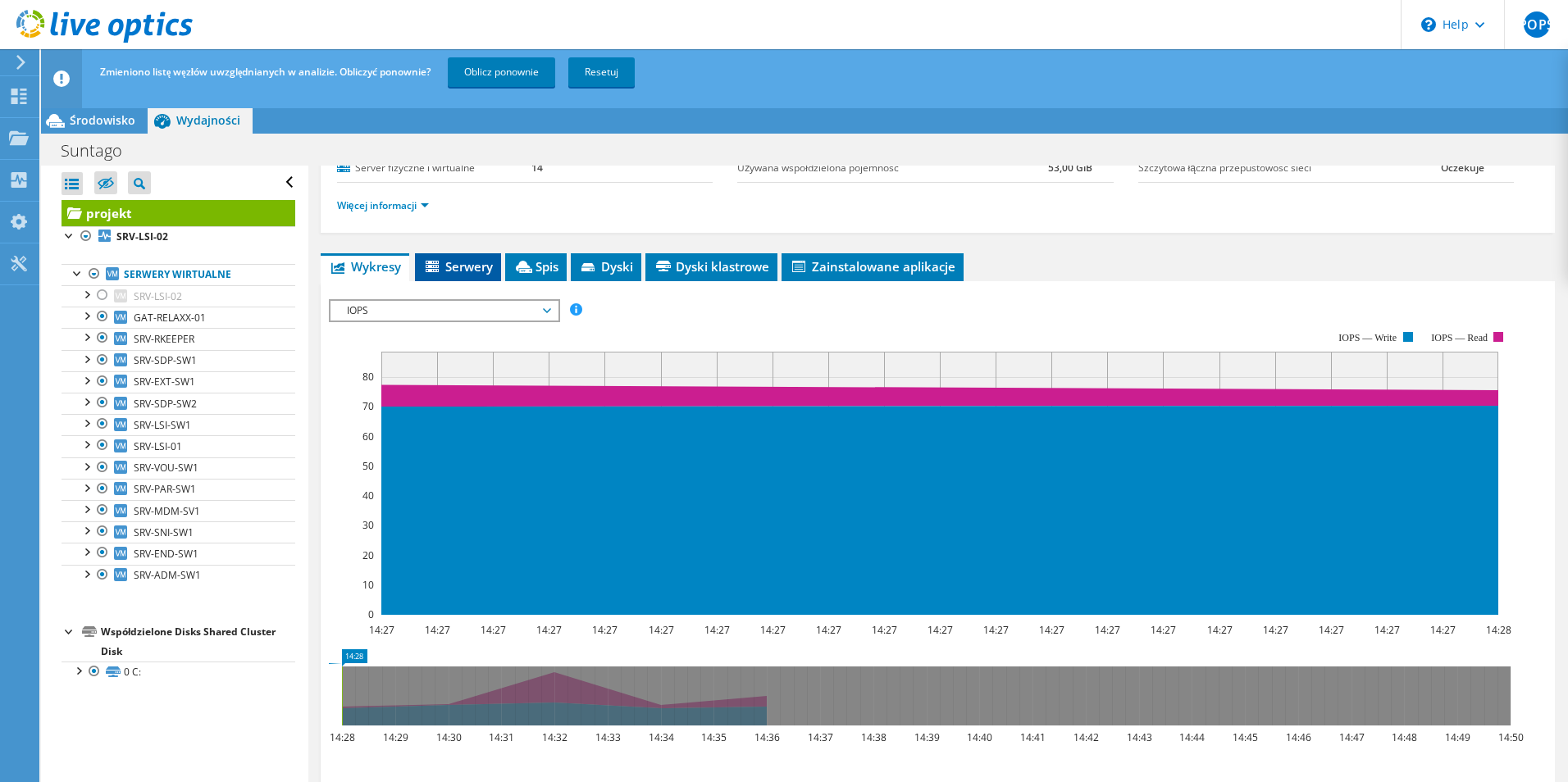
click at [480, 276] on li "Serwery" at bounding box center [458, 267] width 86 height 28
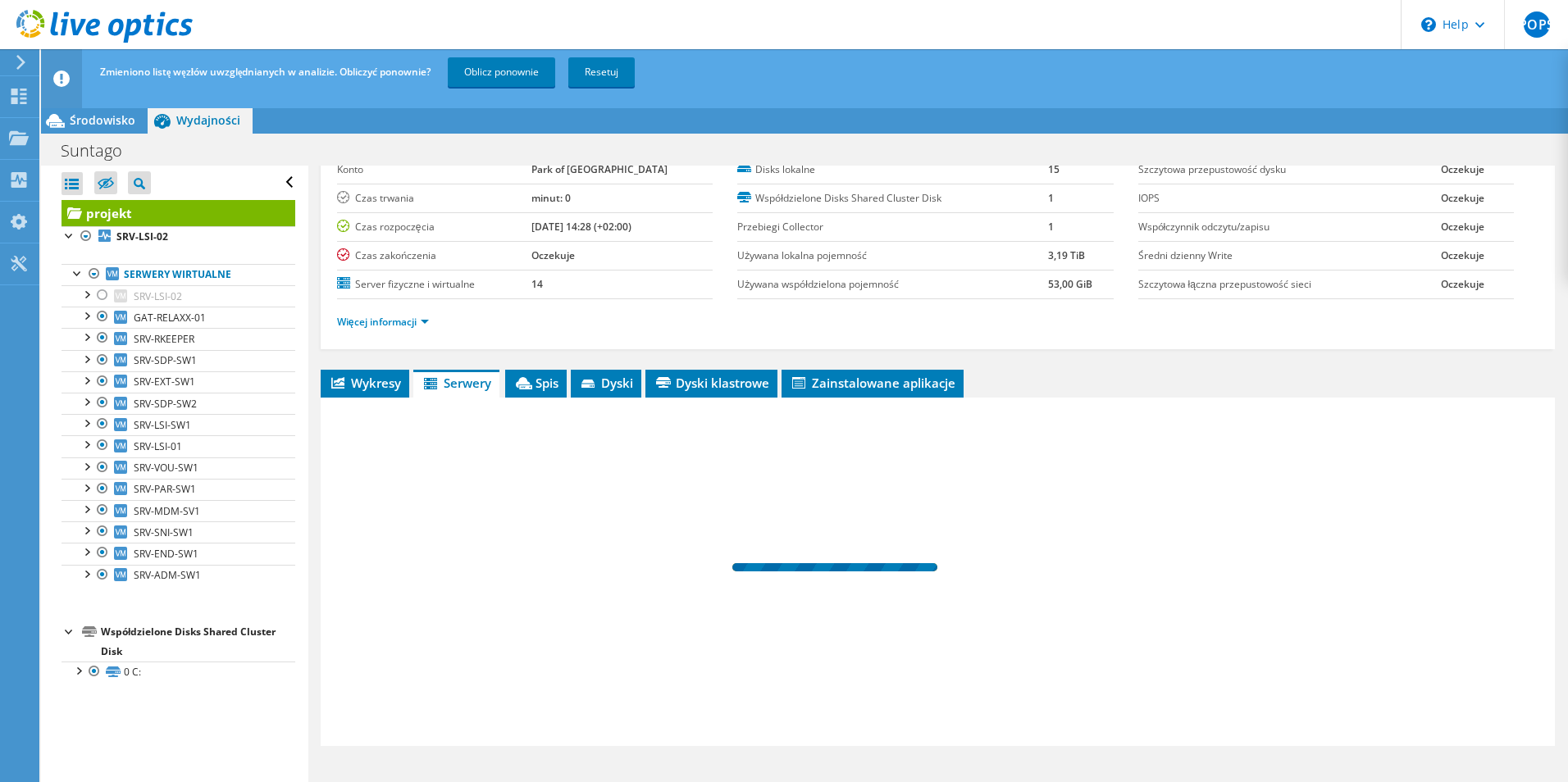
scroll to position [88, 0]
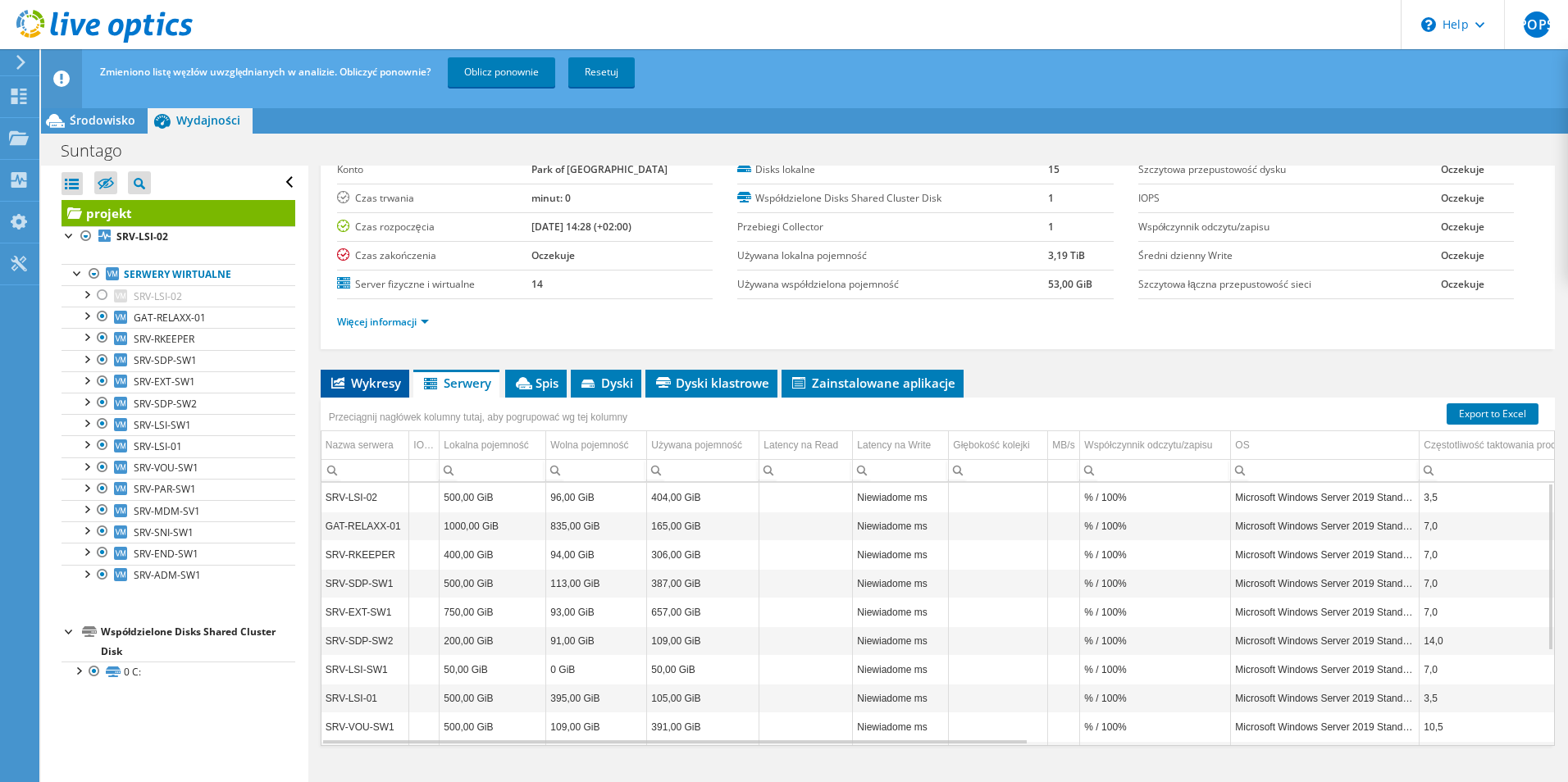
click at [381, 385] on span "Wykresy" at bounding box center [364, 383] width 72 height 17
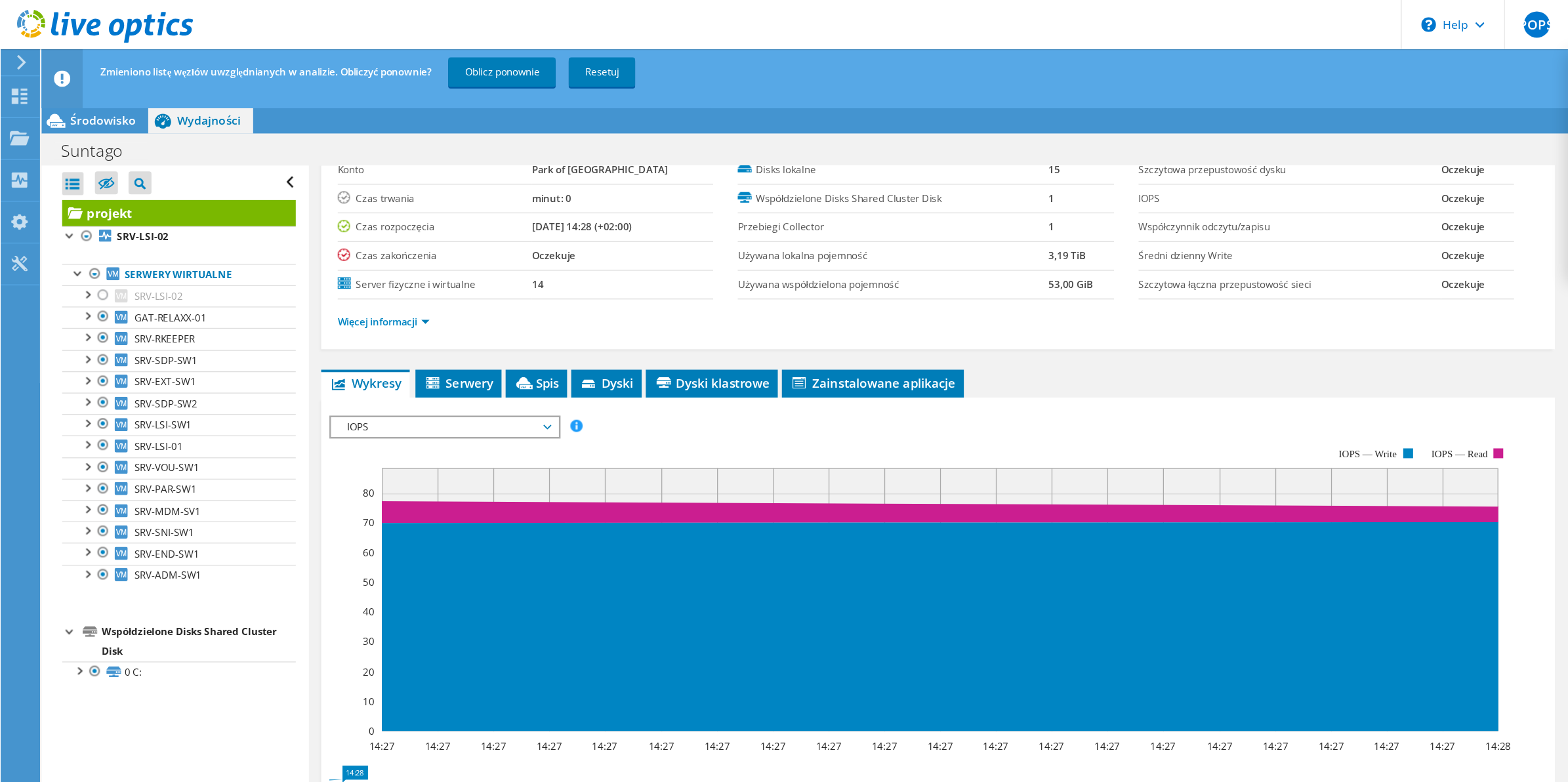
scroll to position [163, 0]
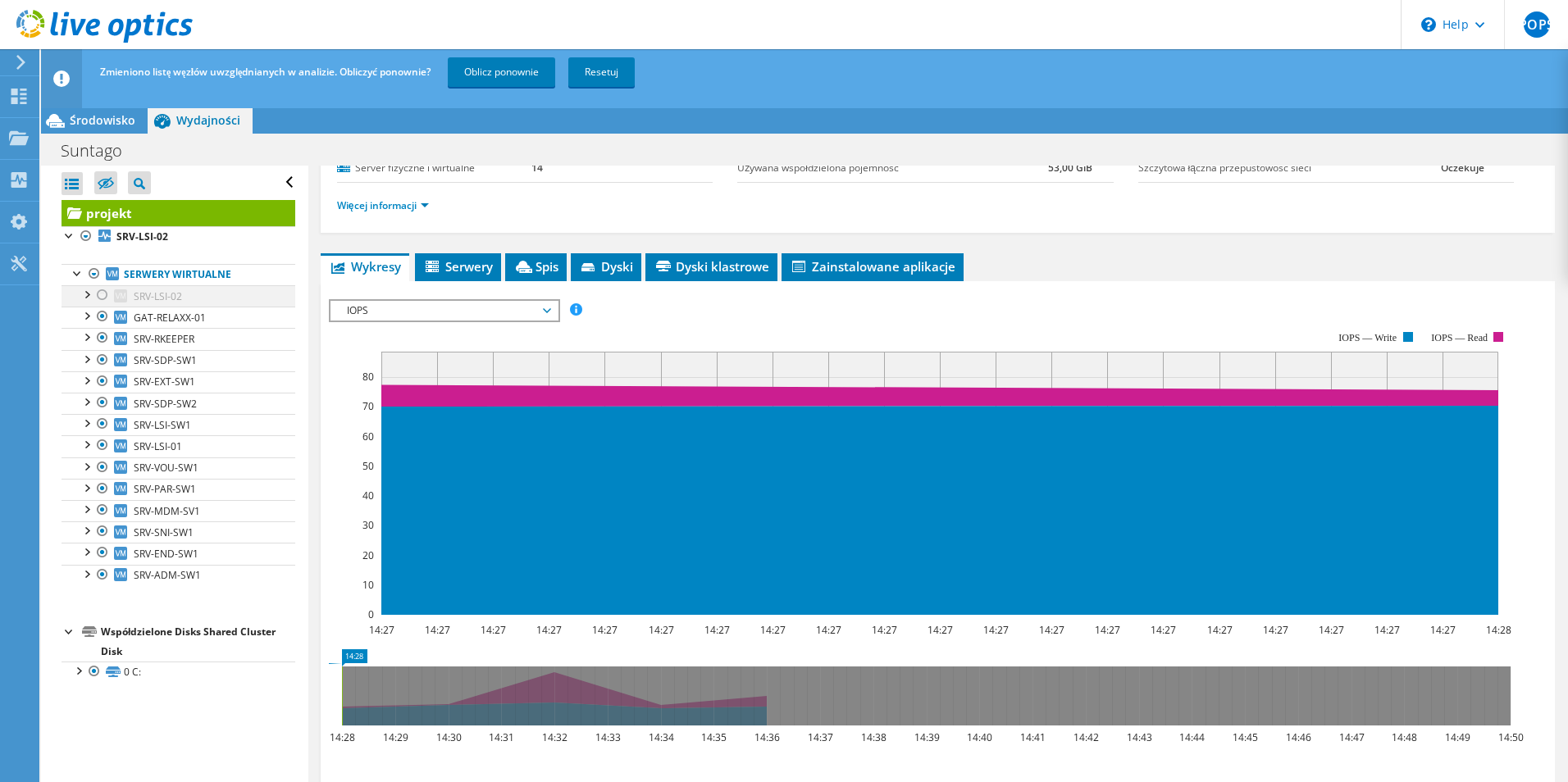
click at [109, 294] on div at bounding box center [102, 295] width 17 height 19
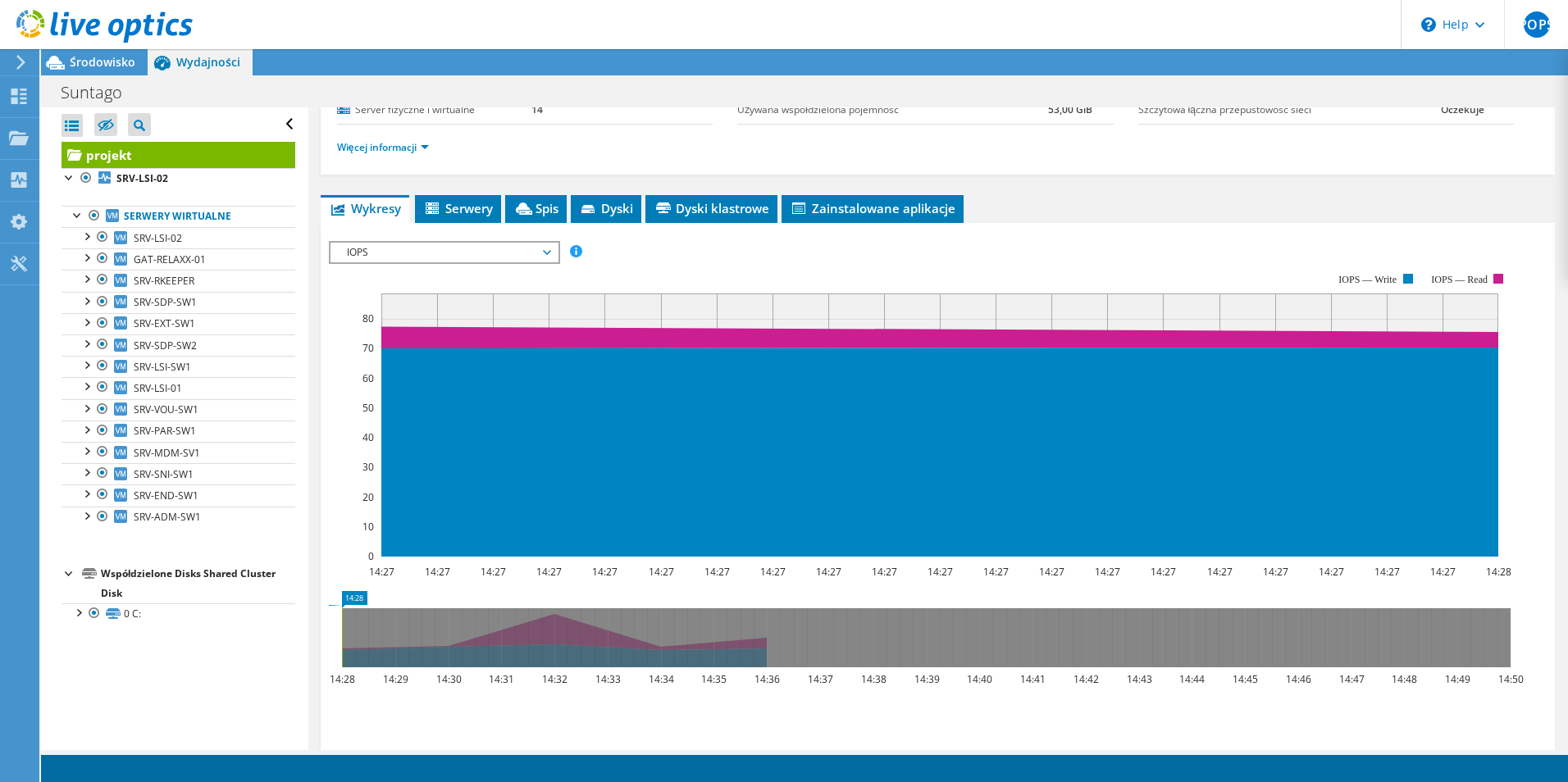
click at [527, 244] on span "IOPS" at bounding box center [444, 252] width 211 height 19
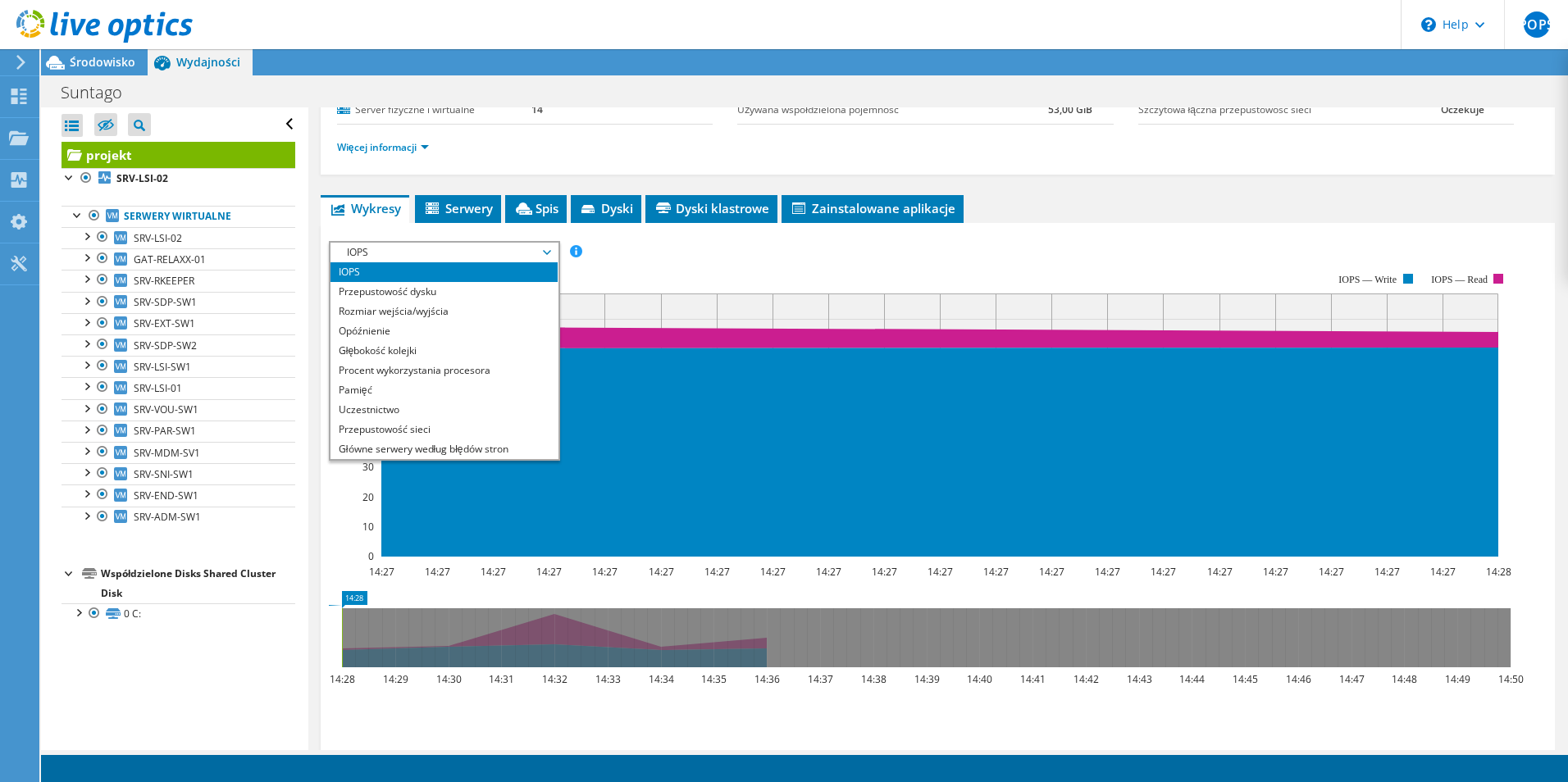
click at [527, 244] on span "IOPS" at bounding box center [444, 252] width 211 height 19
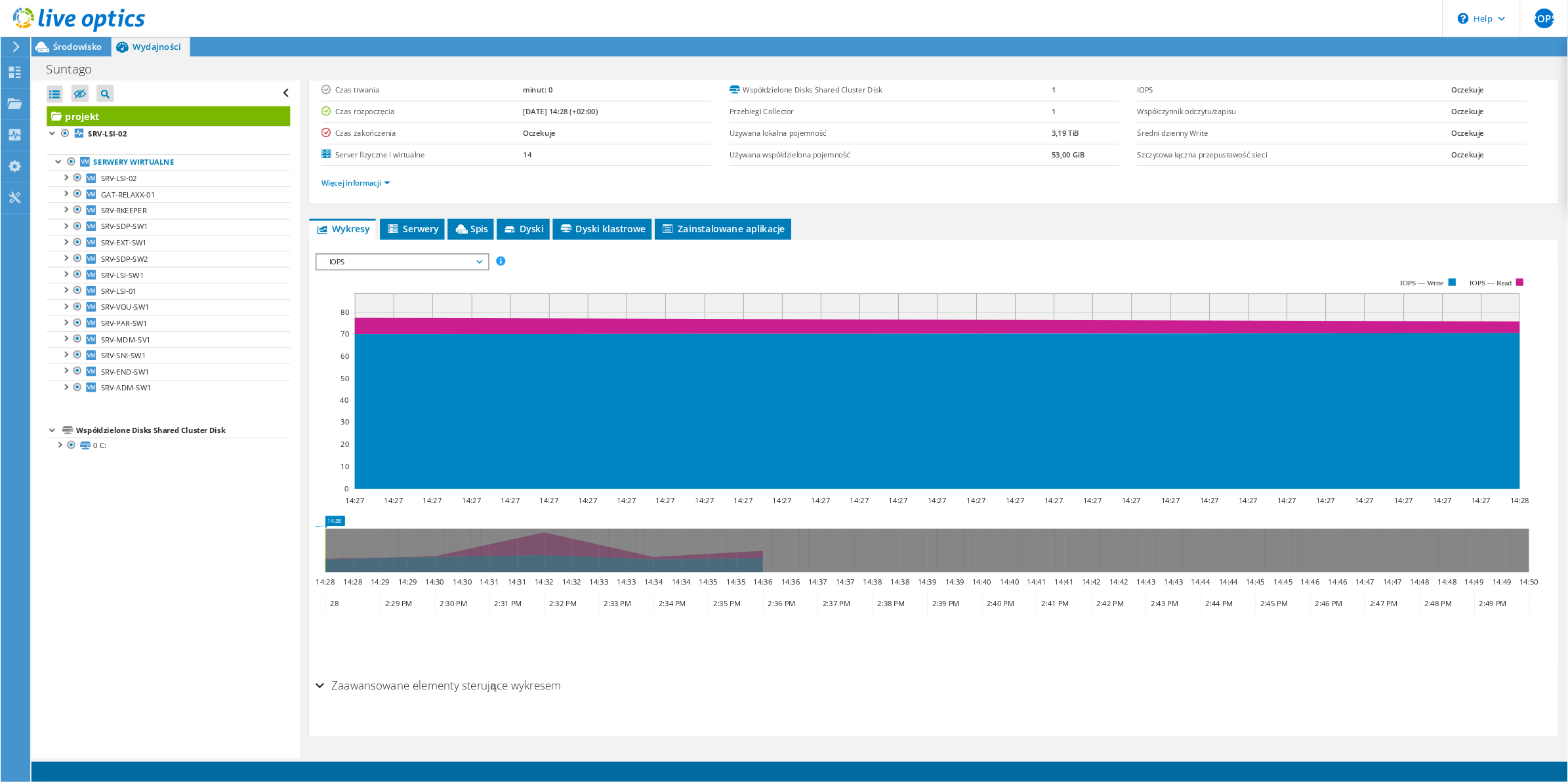
scroll to position [87, 0]
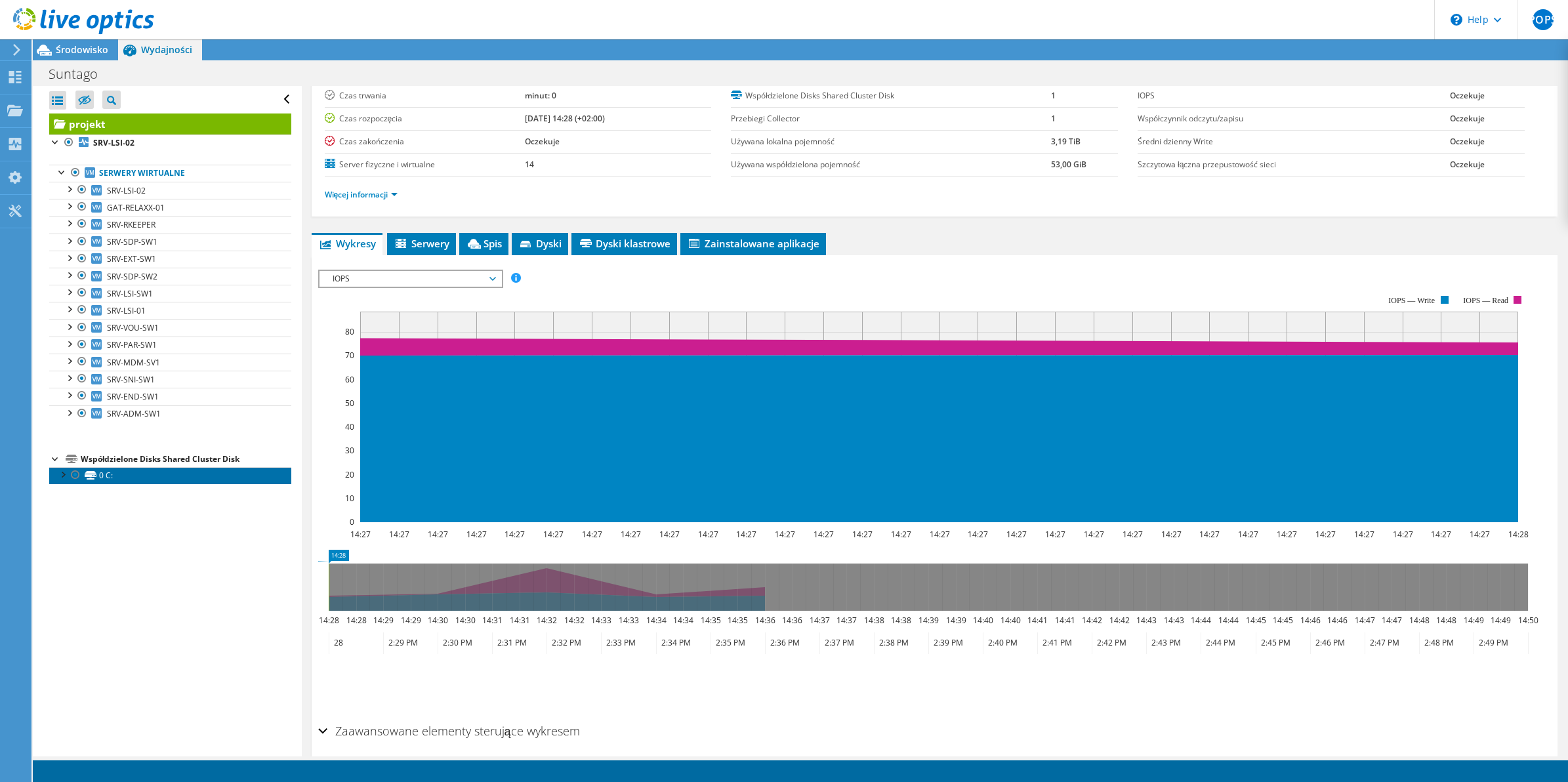
click at [67, 484] on link "0 C:" at bounding box center [170, 476] width 242 height 17
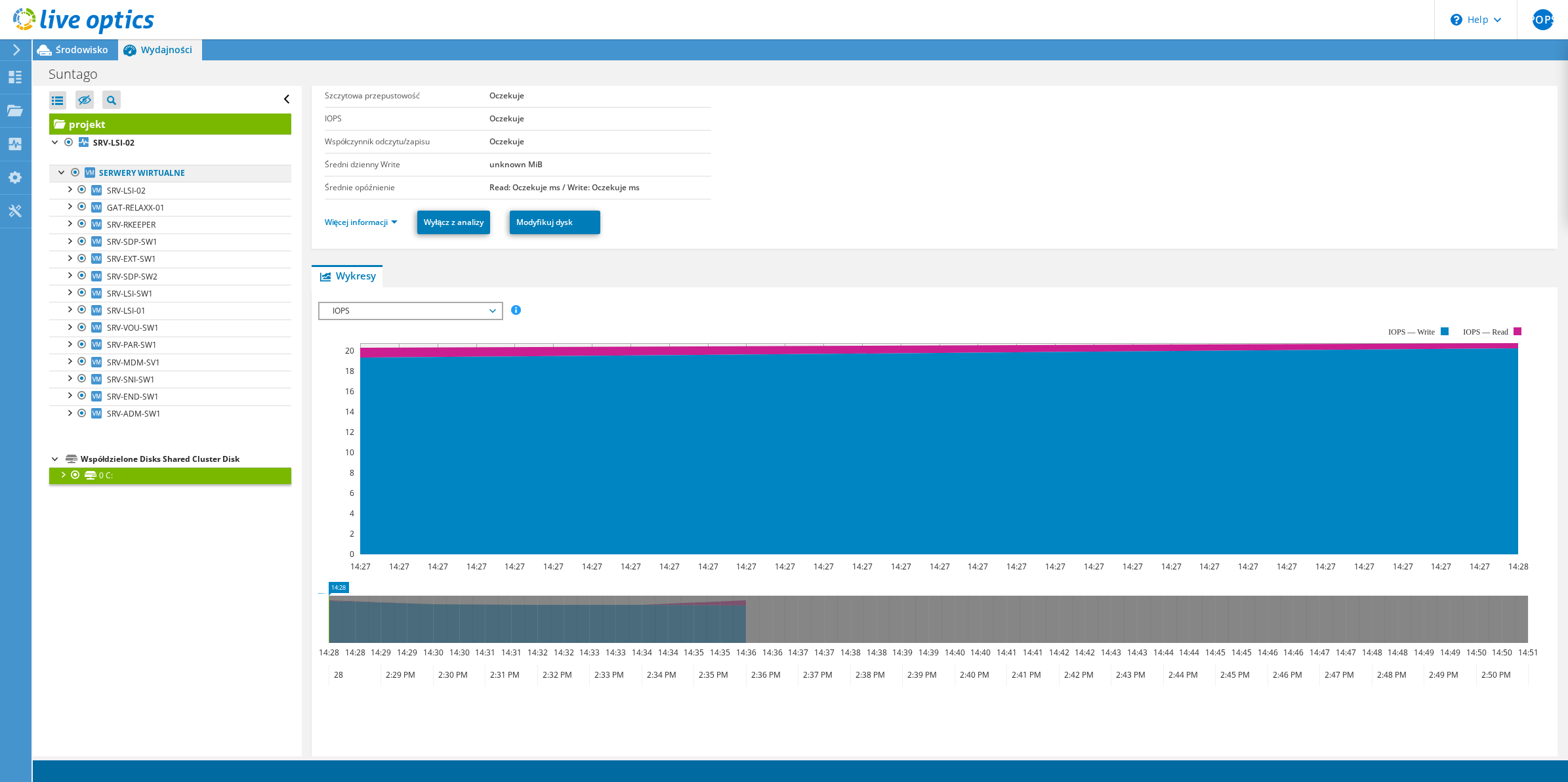
click at [133, 174] on link "Serwery wirtualne" at bounding box center [170, 173] width 242 height 17
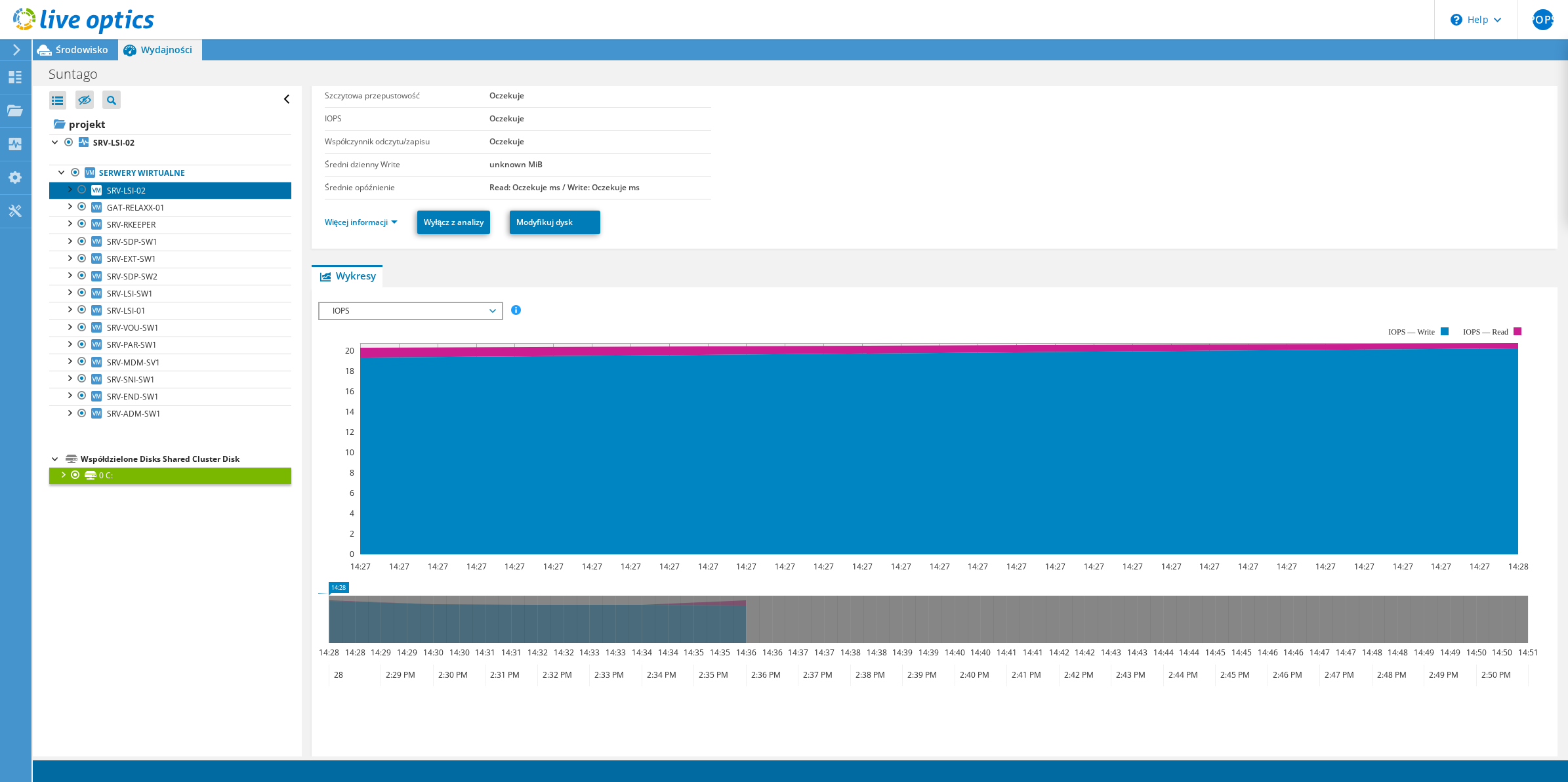
click at [175, 182] on link "SRV-LSI-02" at bounding box center [170, 190] width 242 height 17
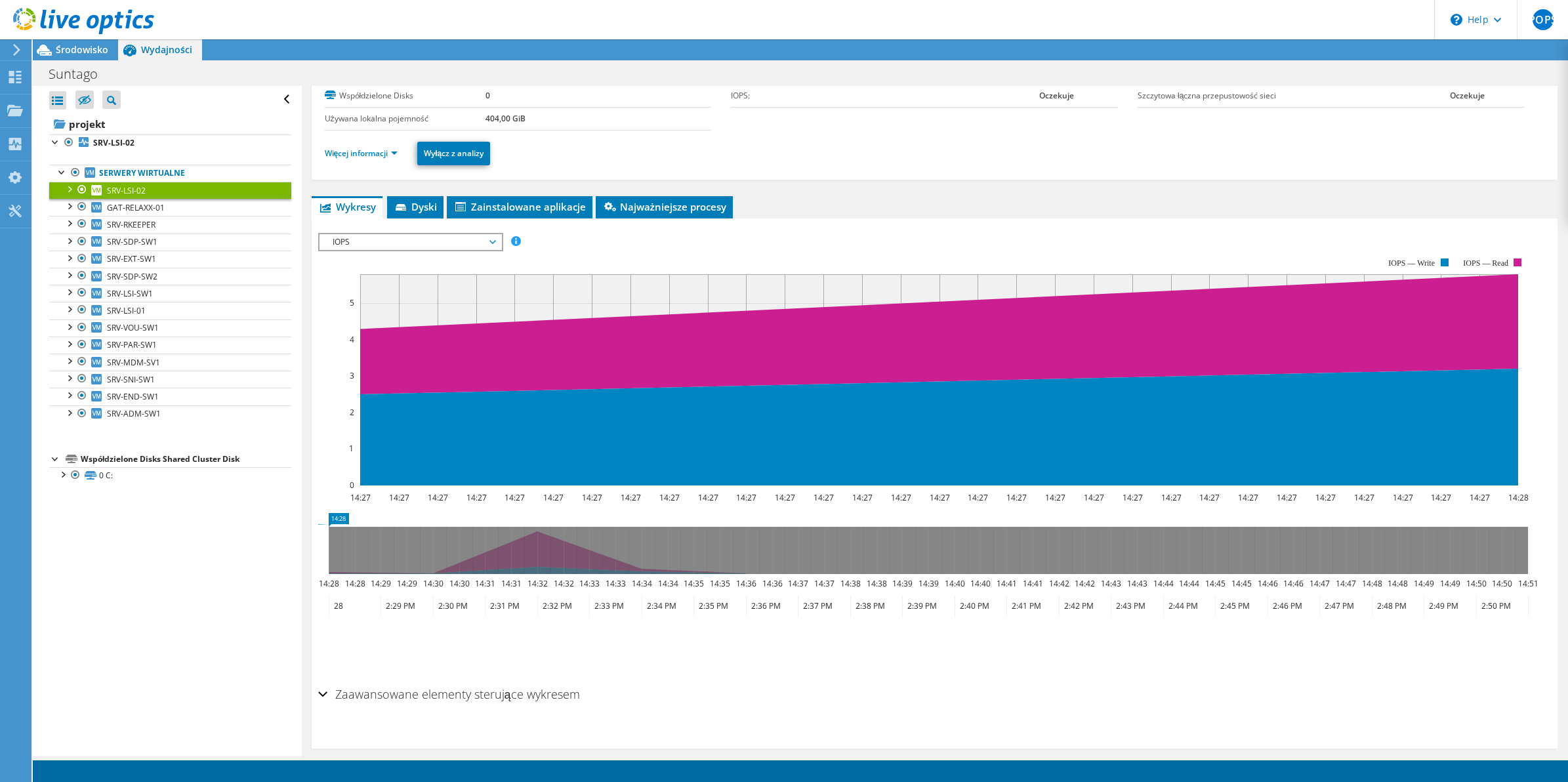
click at [149, 188] on link "SRV-LSI-02" at bounding box center [170, 190] width 242 height 17
click at [74, 188] on div at bounding box center [69, 188] width 13 height 13
click at [79, 227] on div at bounding box center [75, 222] width 13 height 13
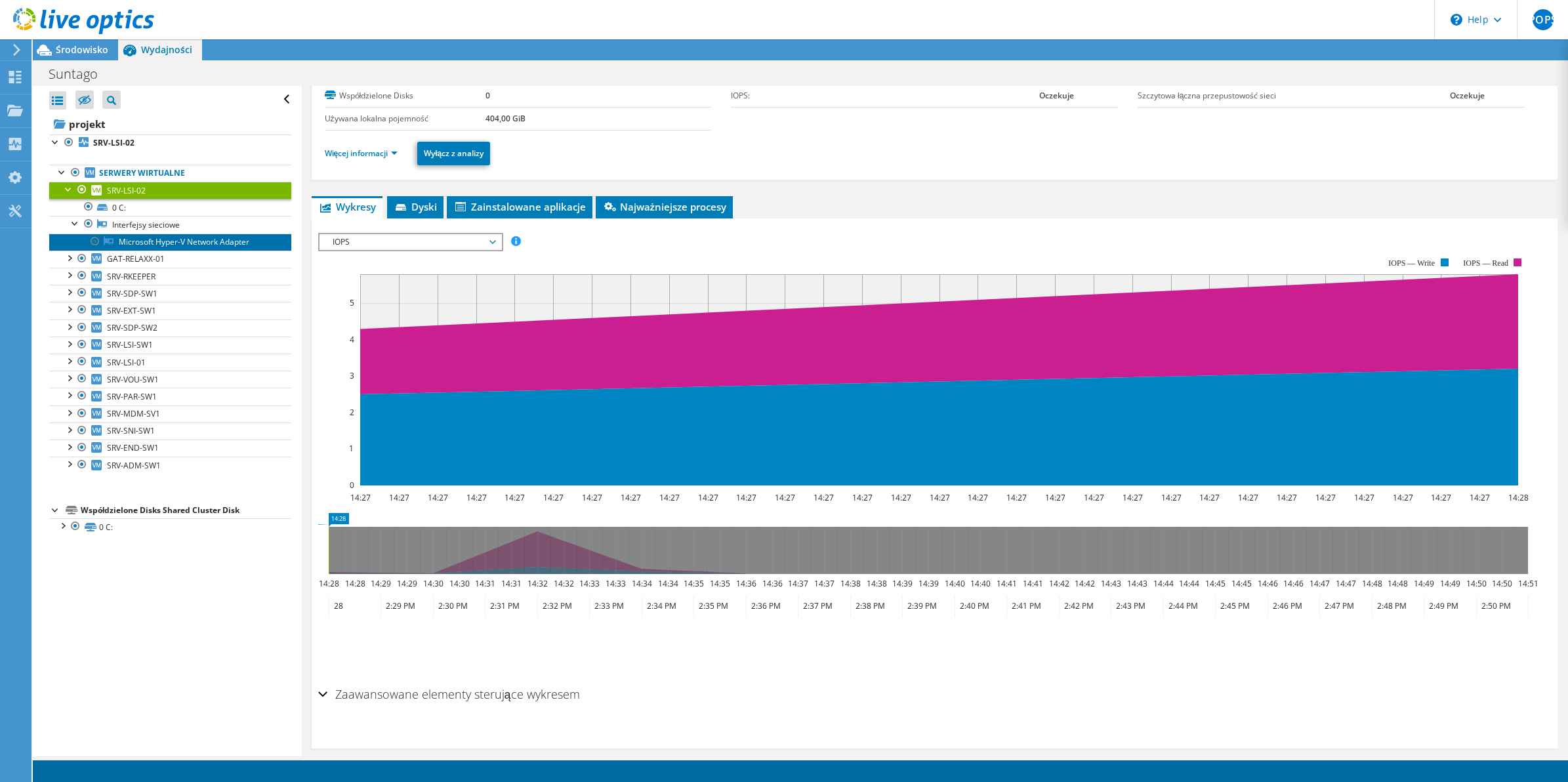
click at [126, 243] on link "Microsoft Hyper-V Network Adapter" at bounding box center [170, 242] width 242 height 17
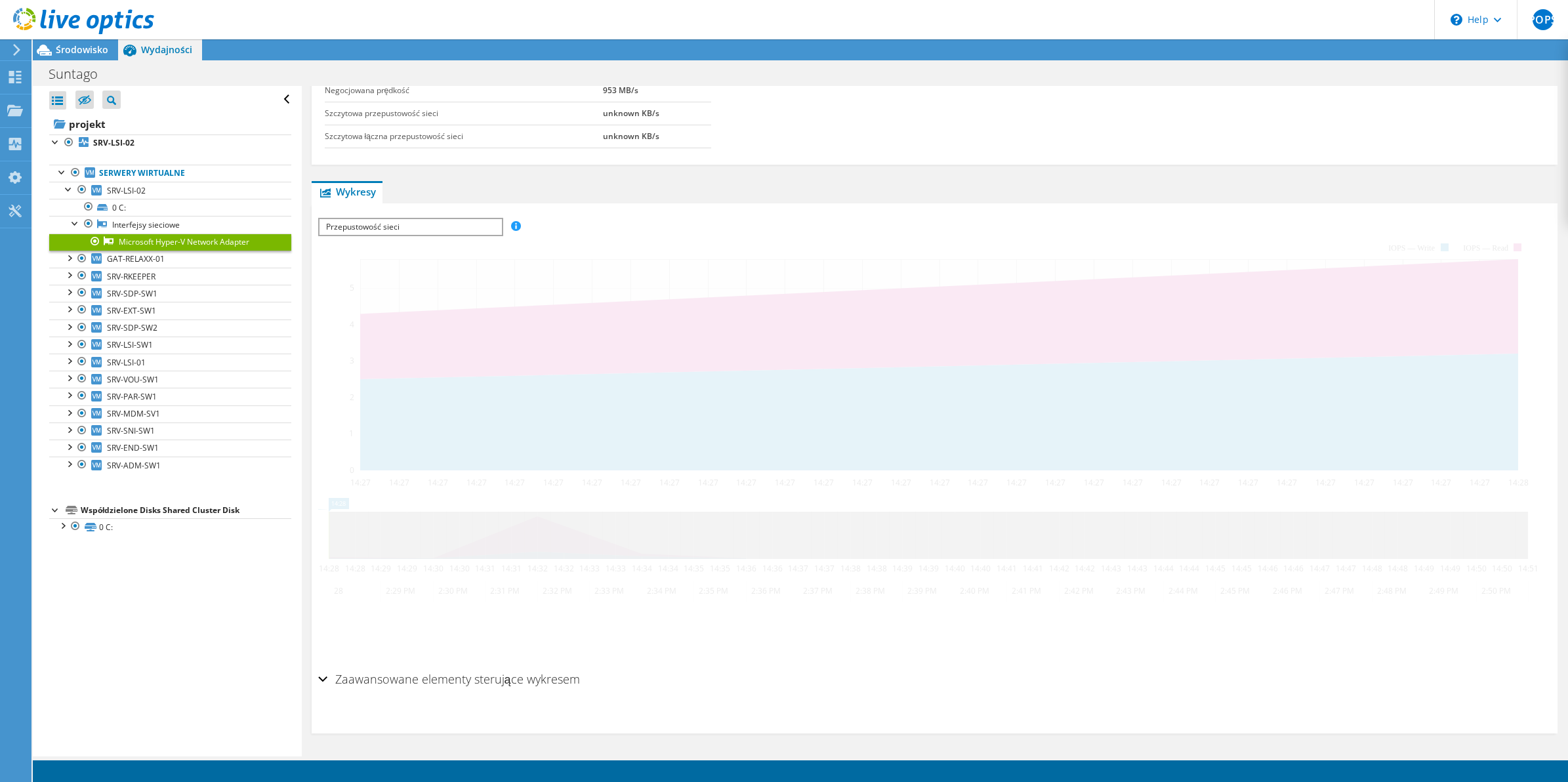
scroll to position [0, 0]
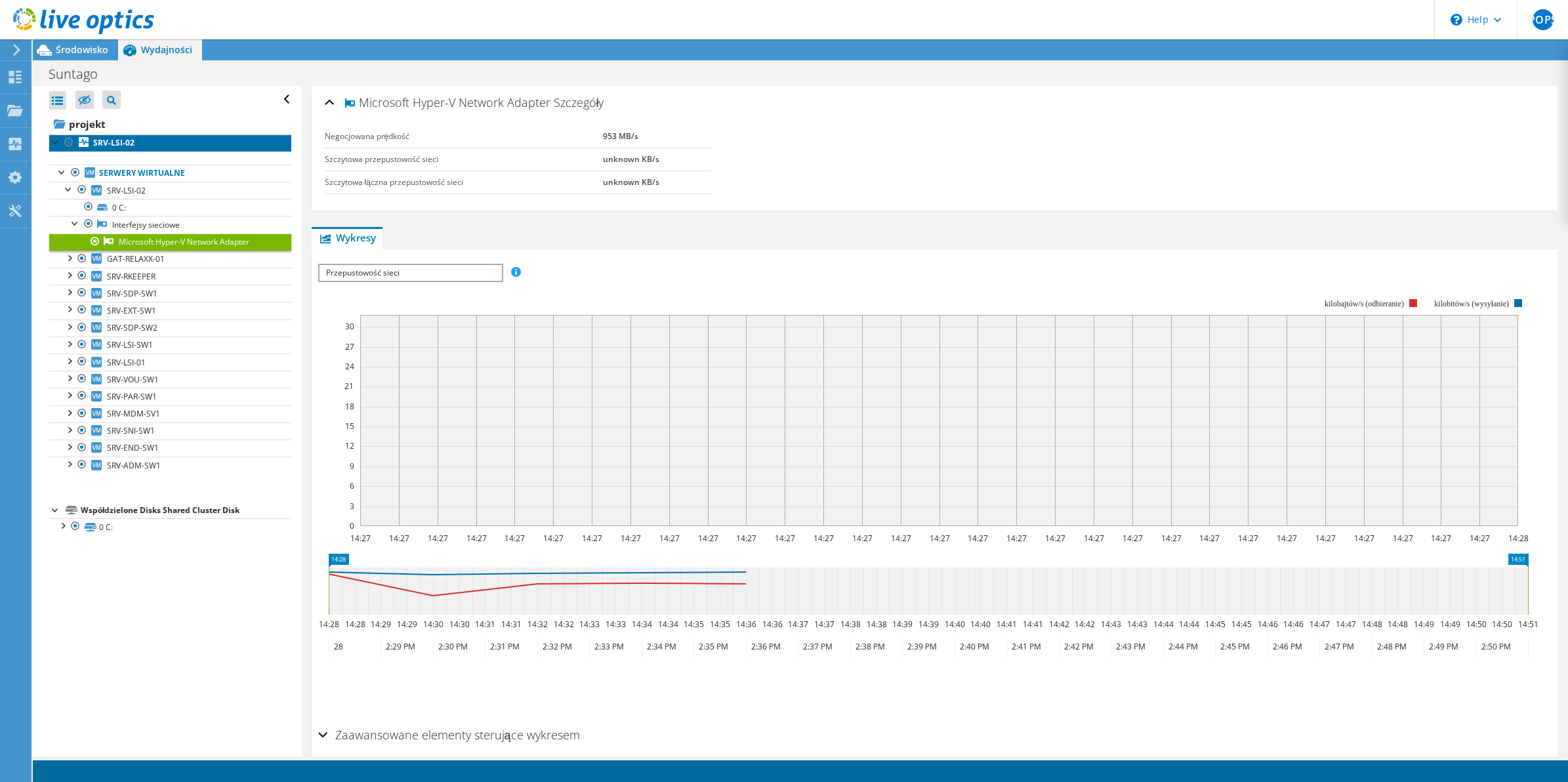
click at [99, 148] on b "SRV-LSI-02" at bounding box center [114, 143] width 41 height 11
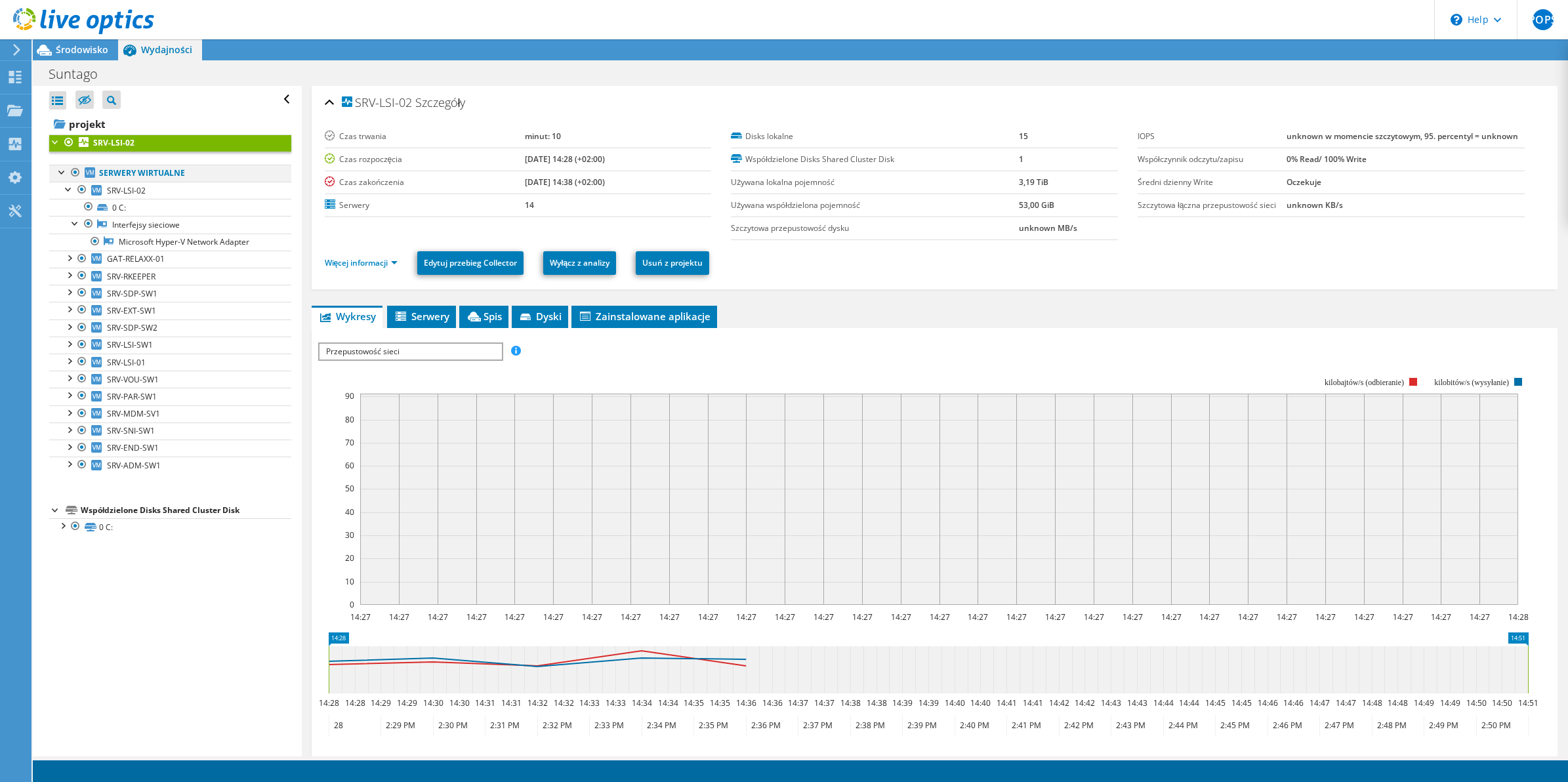
click at [60, 170] on div at bounding box center [62, 171] width 13 height 13
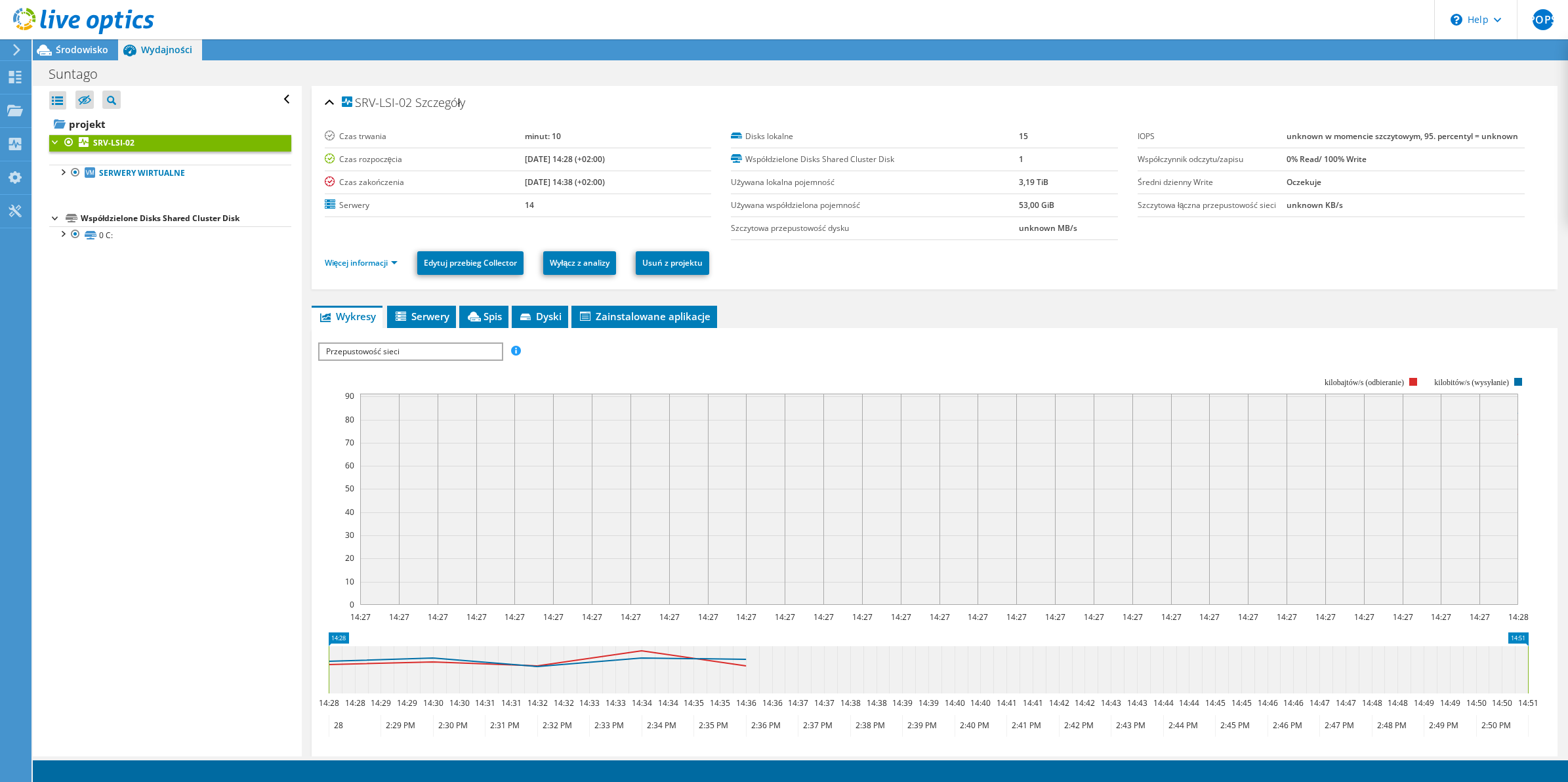
click at [60, 148] on div at bounding box center [55, 141] width 13 height 13
click at [60, 146] on div at bounding box center [55, 141] width 13 height 13
click at [66, 170] on div at bounding box center [62, 171] width 13 height 13
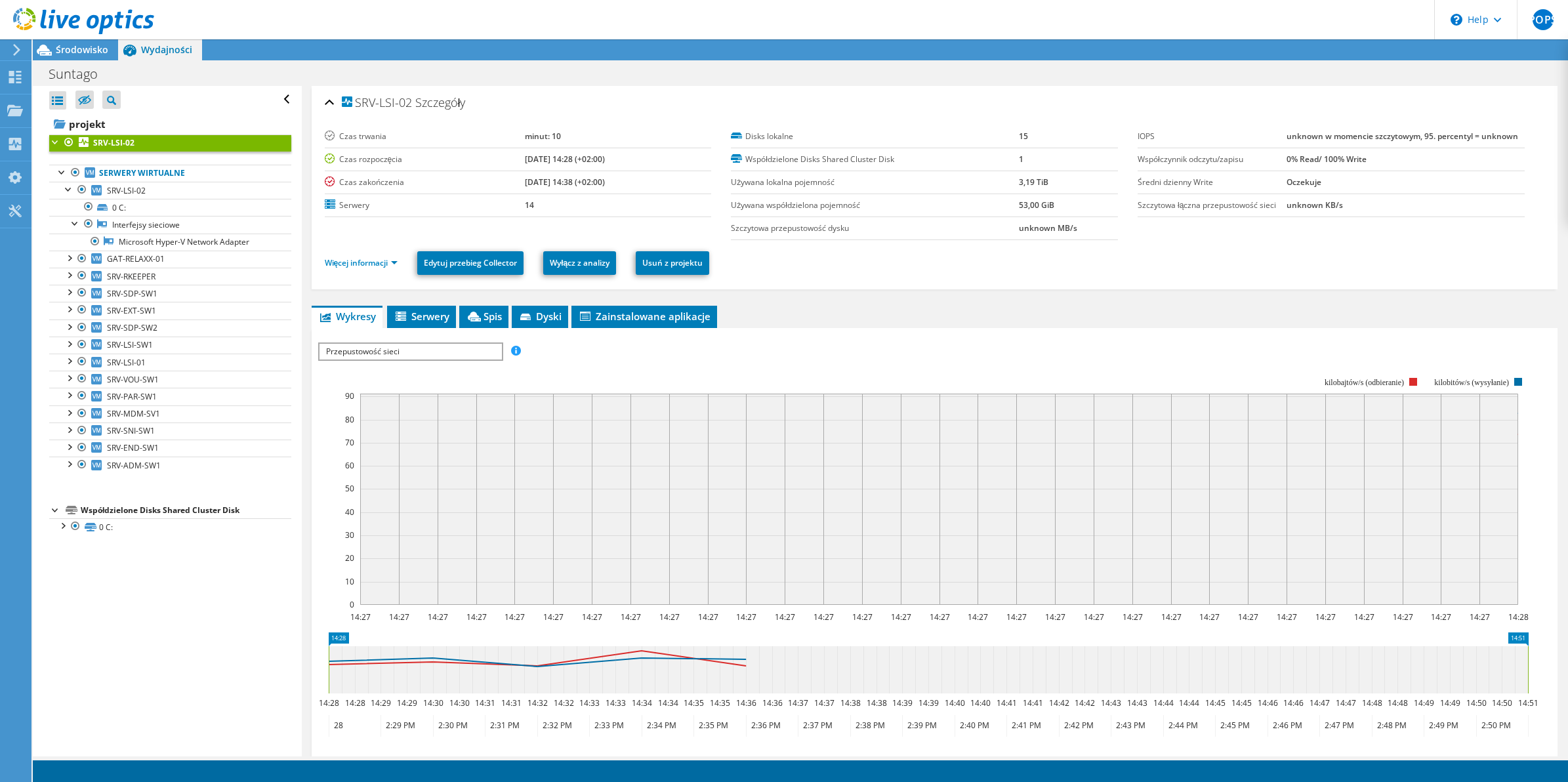
click at [57, 509] on div at bounding box center [55, 509] width 13 height 13
click at [670, 313] on span "Zainstalowane aplikacje" at bounding box center [644, 316] width 132 height 13
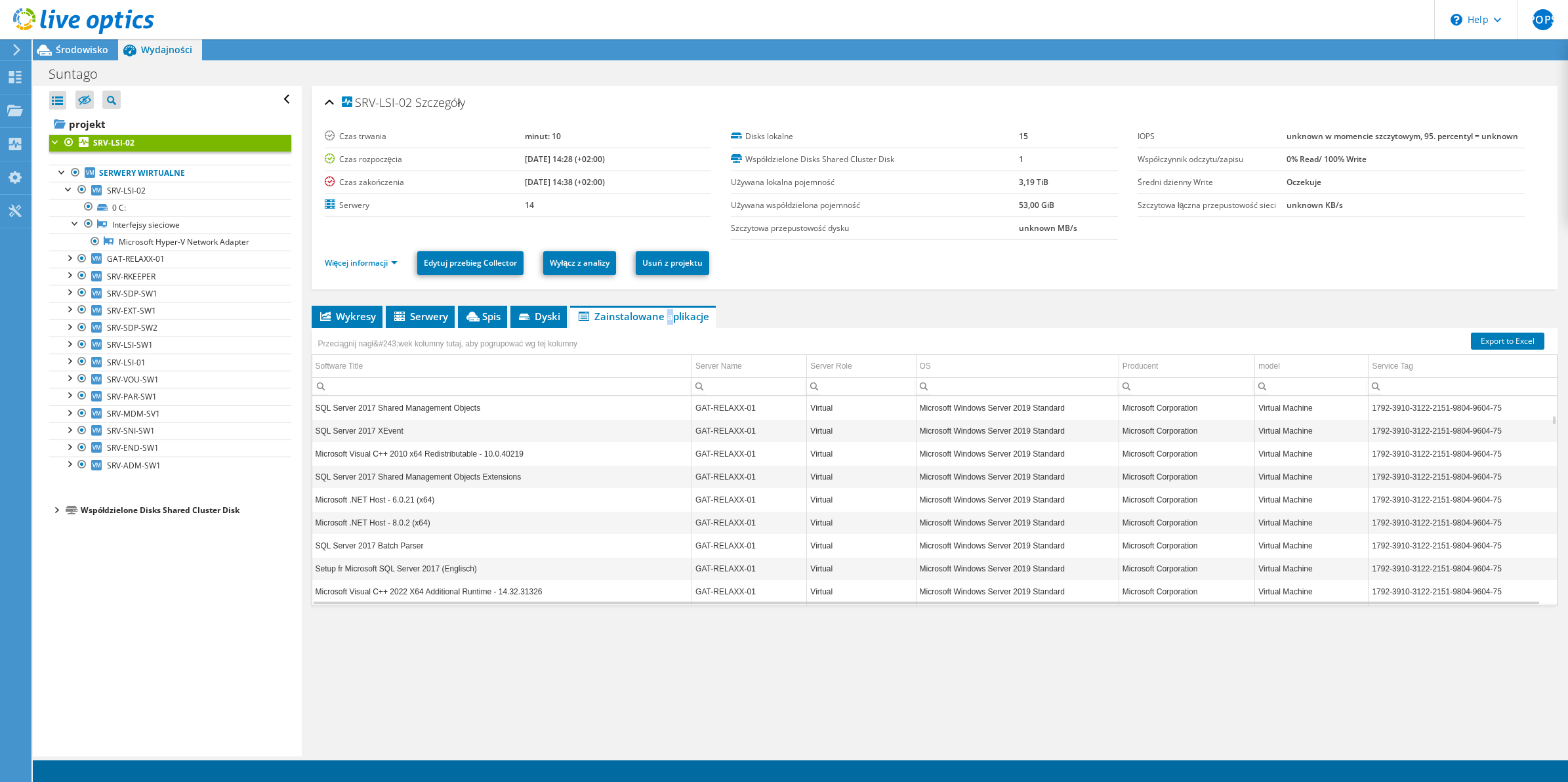
scroll to position [2438, 0]
click at [524, 320] on icon at bounding box center [524, 316] width 11 height 6
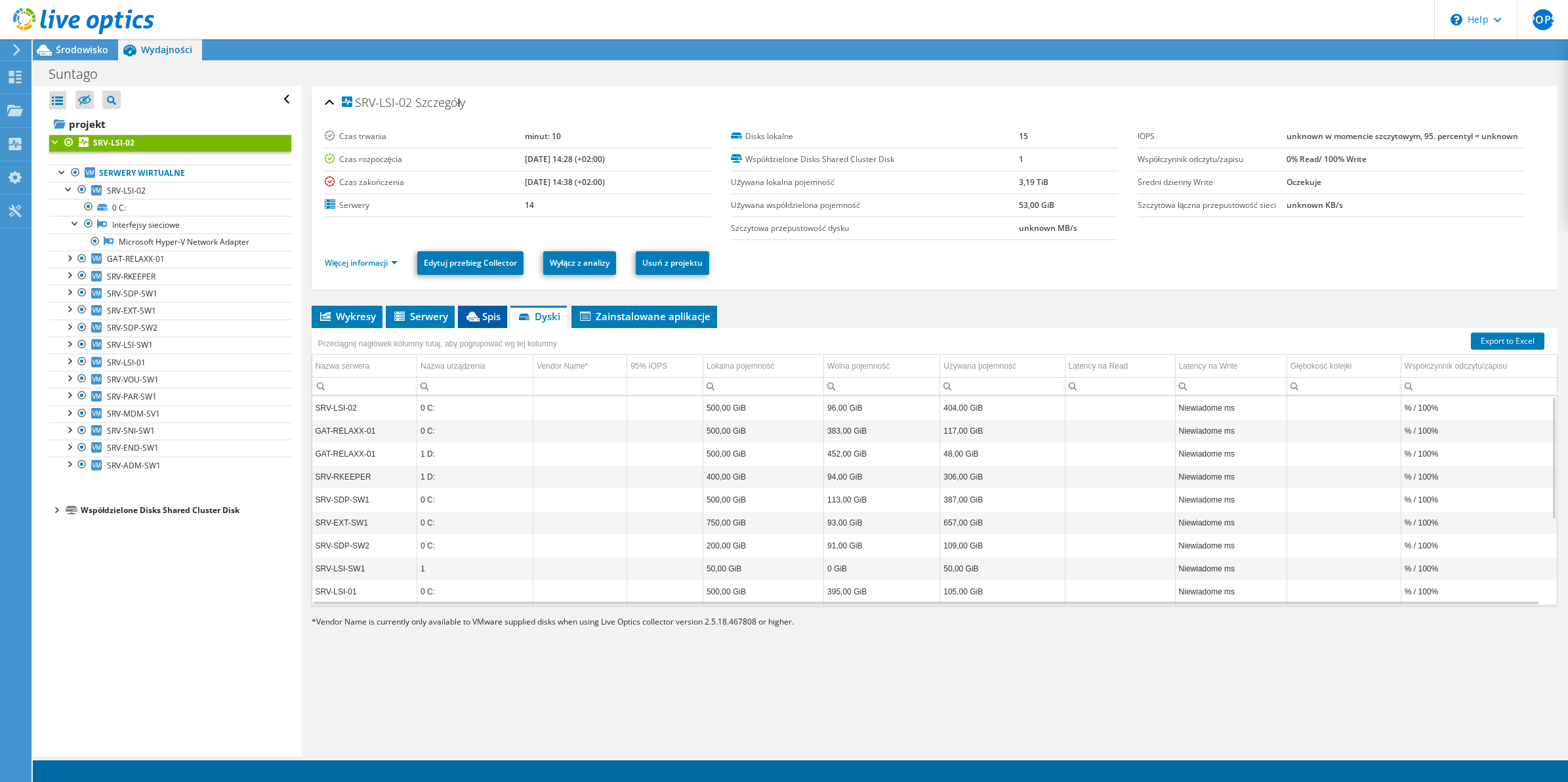
click at [493, 320] on span "Spis" at bounding box center [482, 316] width 36 height 13
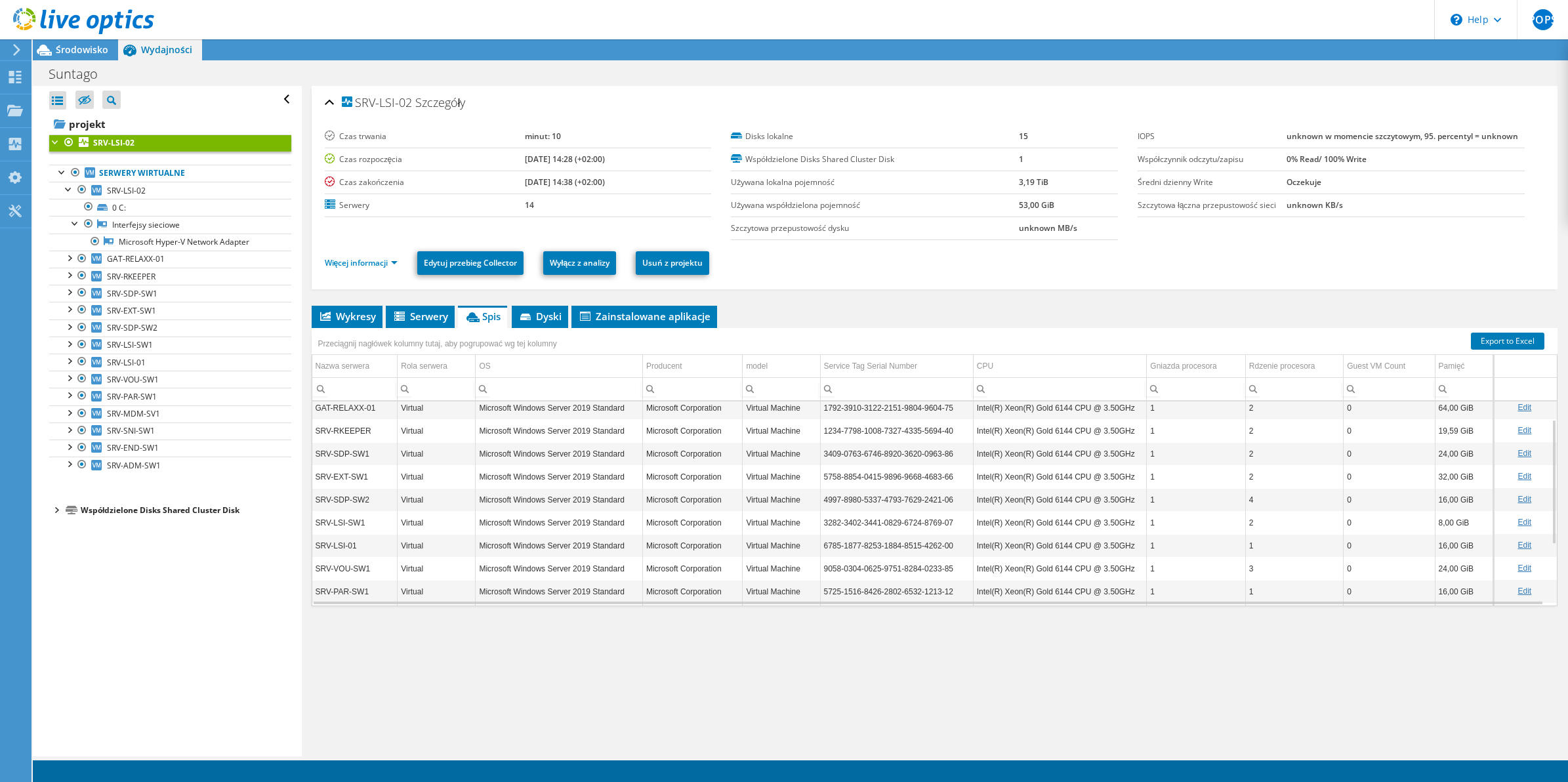
scroll to position [0, 0]
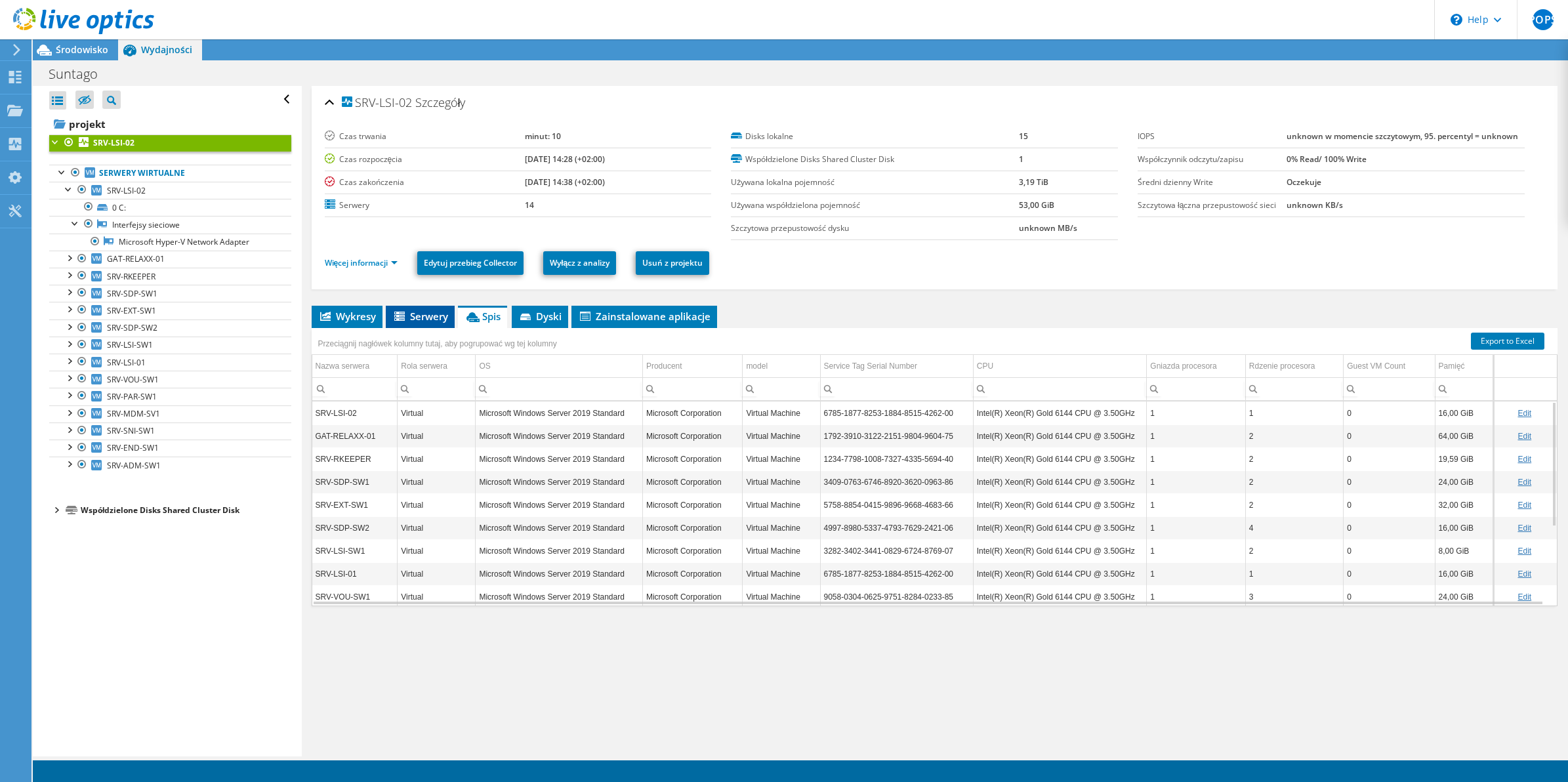
click at [437, 322] on span "Serwery" at bounding box center [421, 316] width 56 height 13
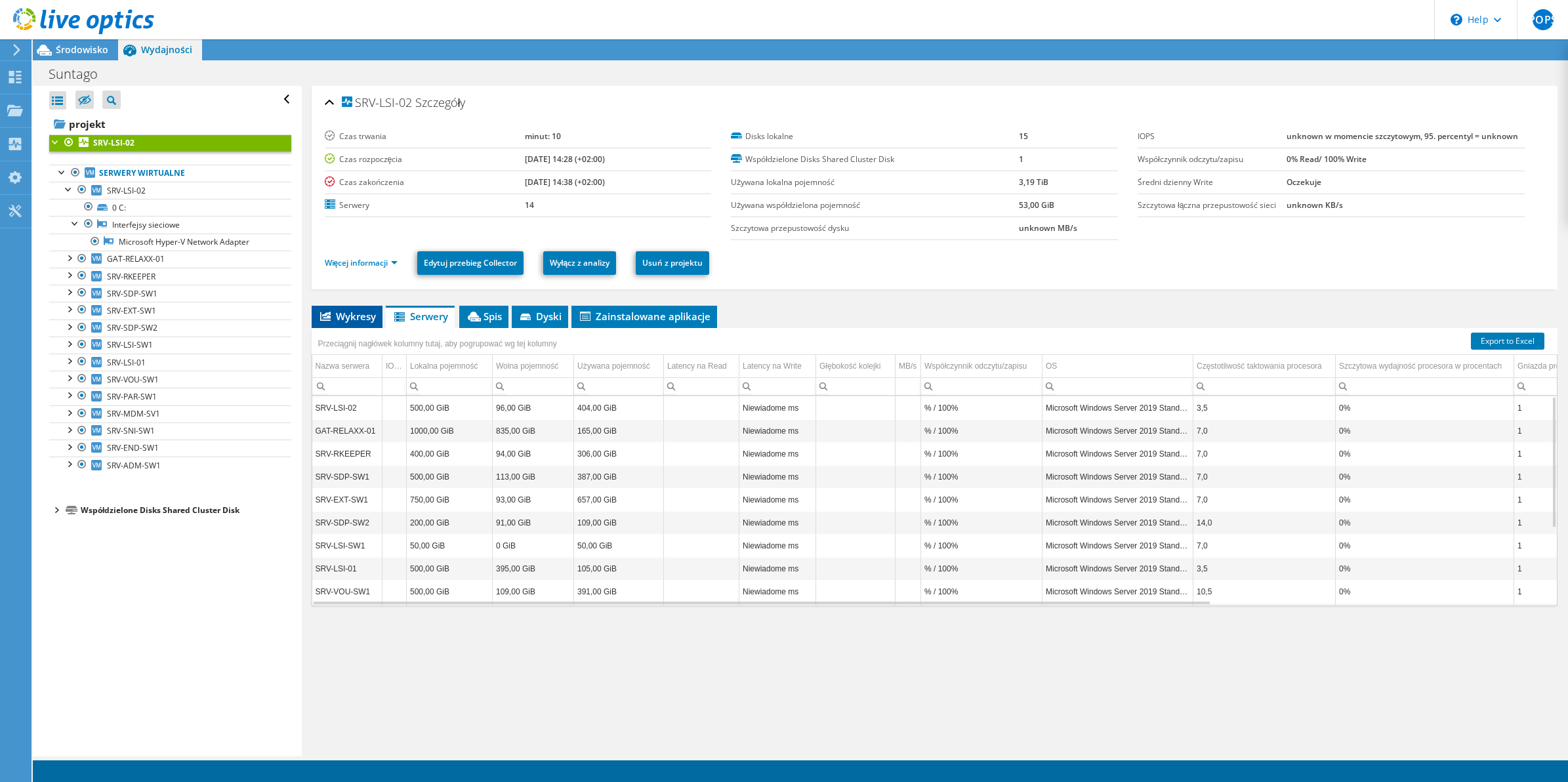
click at [350, 323] on span "Wykresy" at bounding box center [347, 316] width 57 height 13
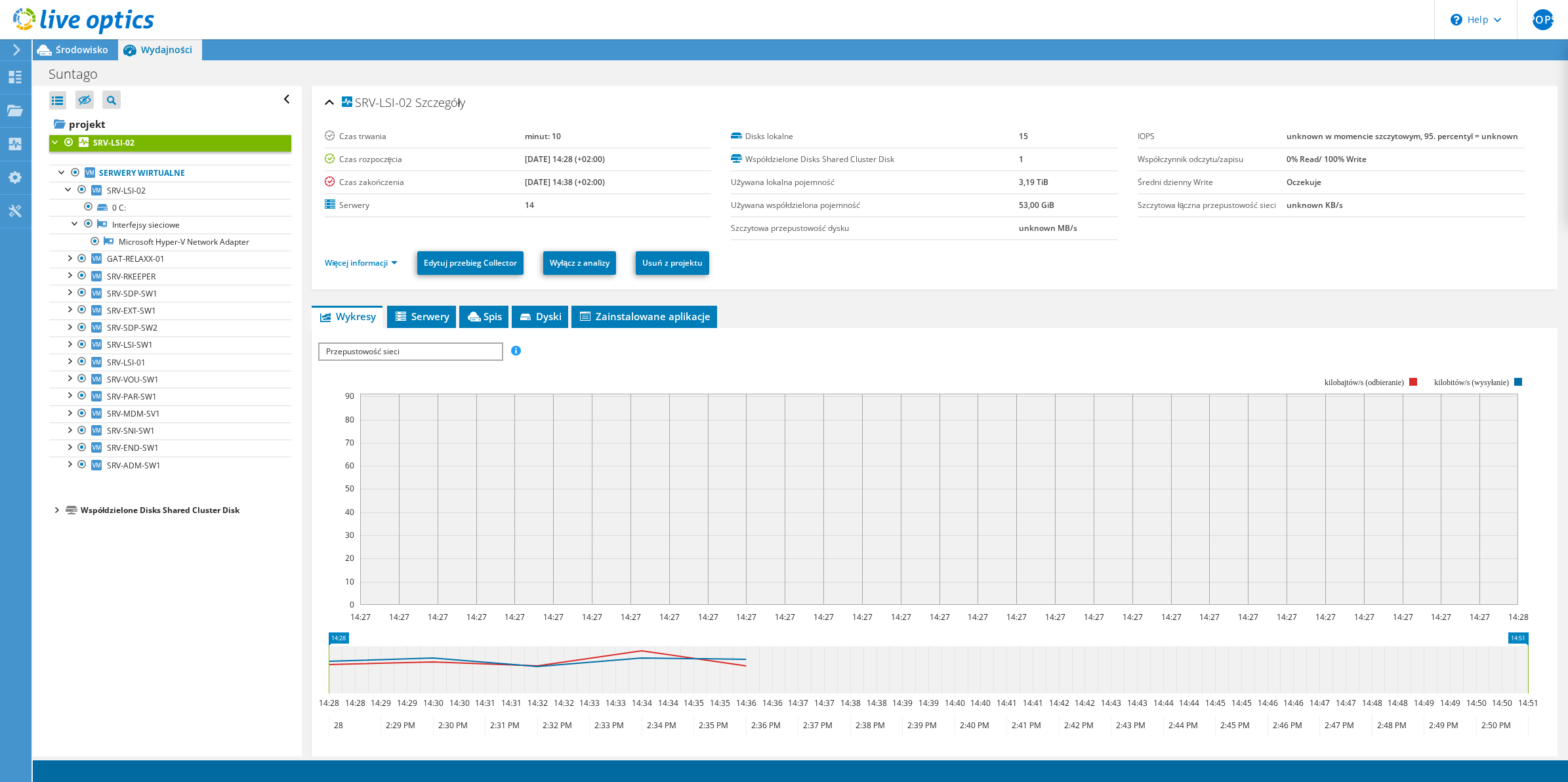
click at [439, 348] on span "Przepustowość sieci" at bounding box center [410, 352] width 182 height 15
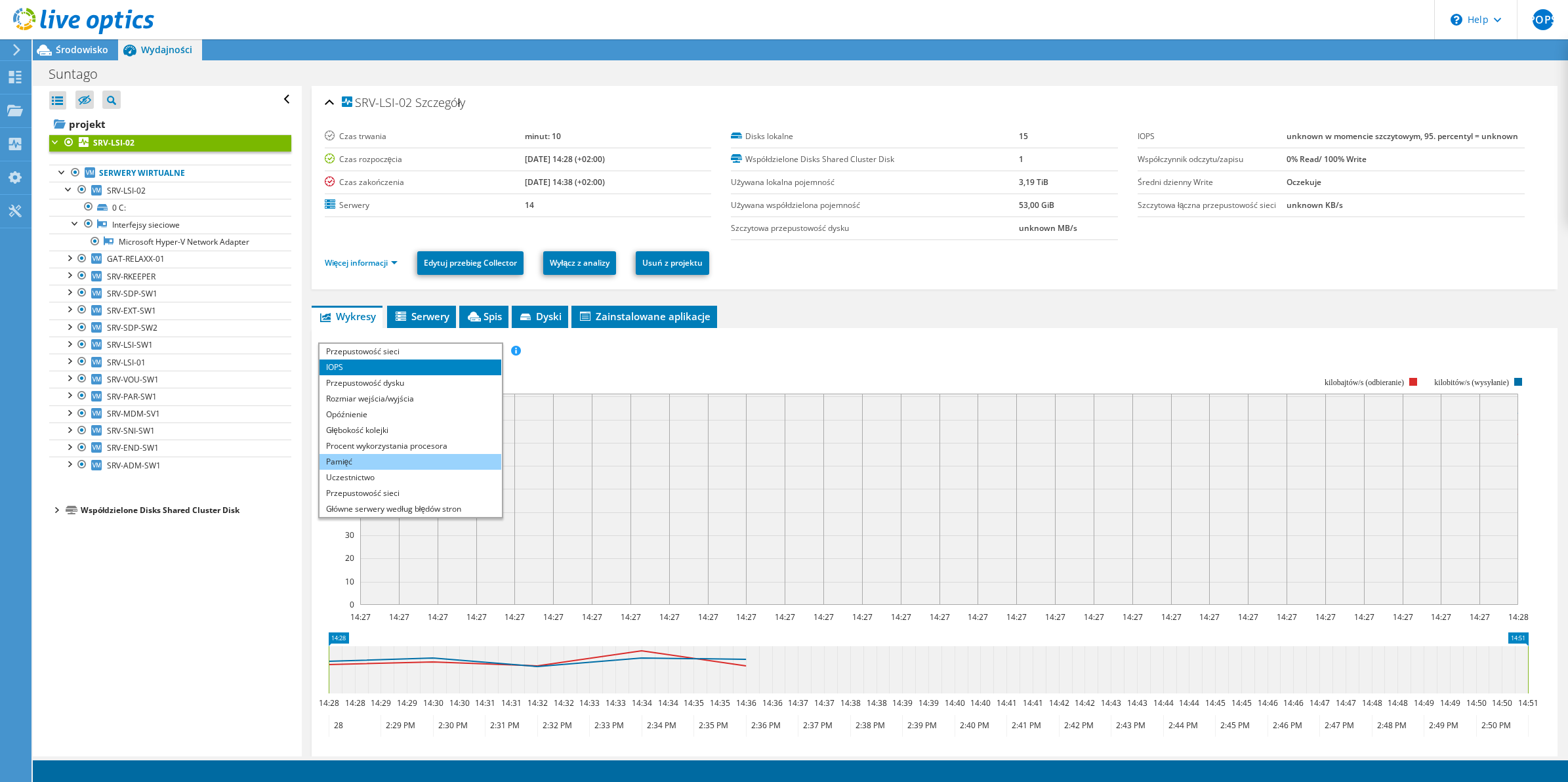
click at [381, 457] on li "Pamięć" at bounding box center [410, 462] width 182 height 15
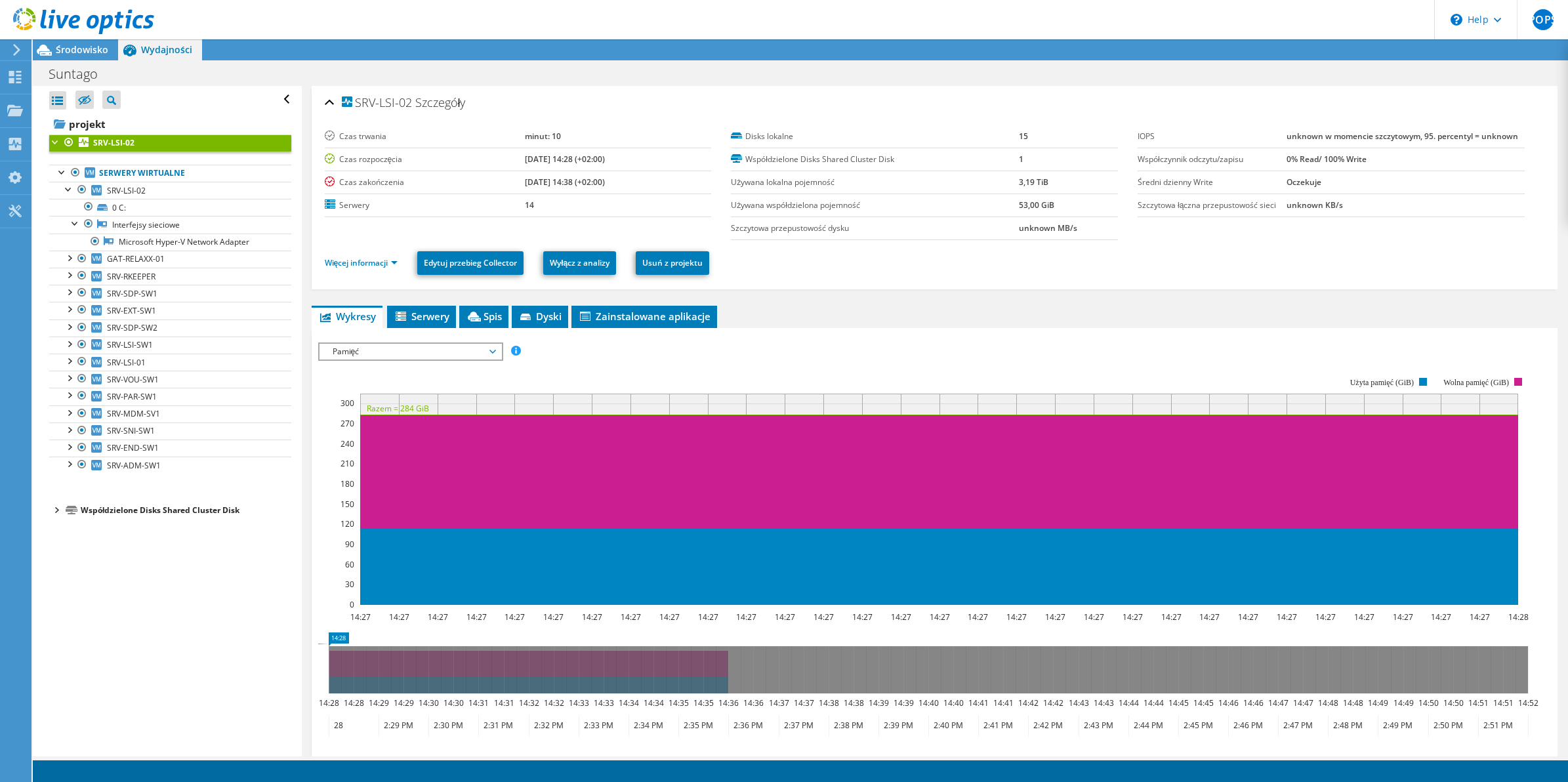
click at [484, 356] on span "Pamięć" at bounding box center [410, 352] width 169 height 15
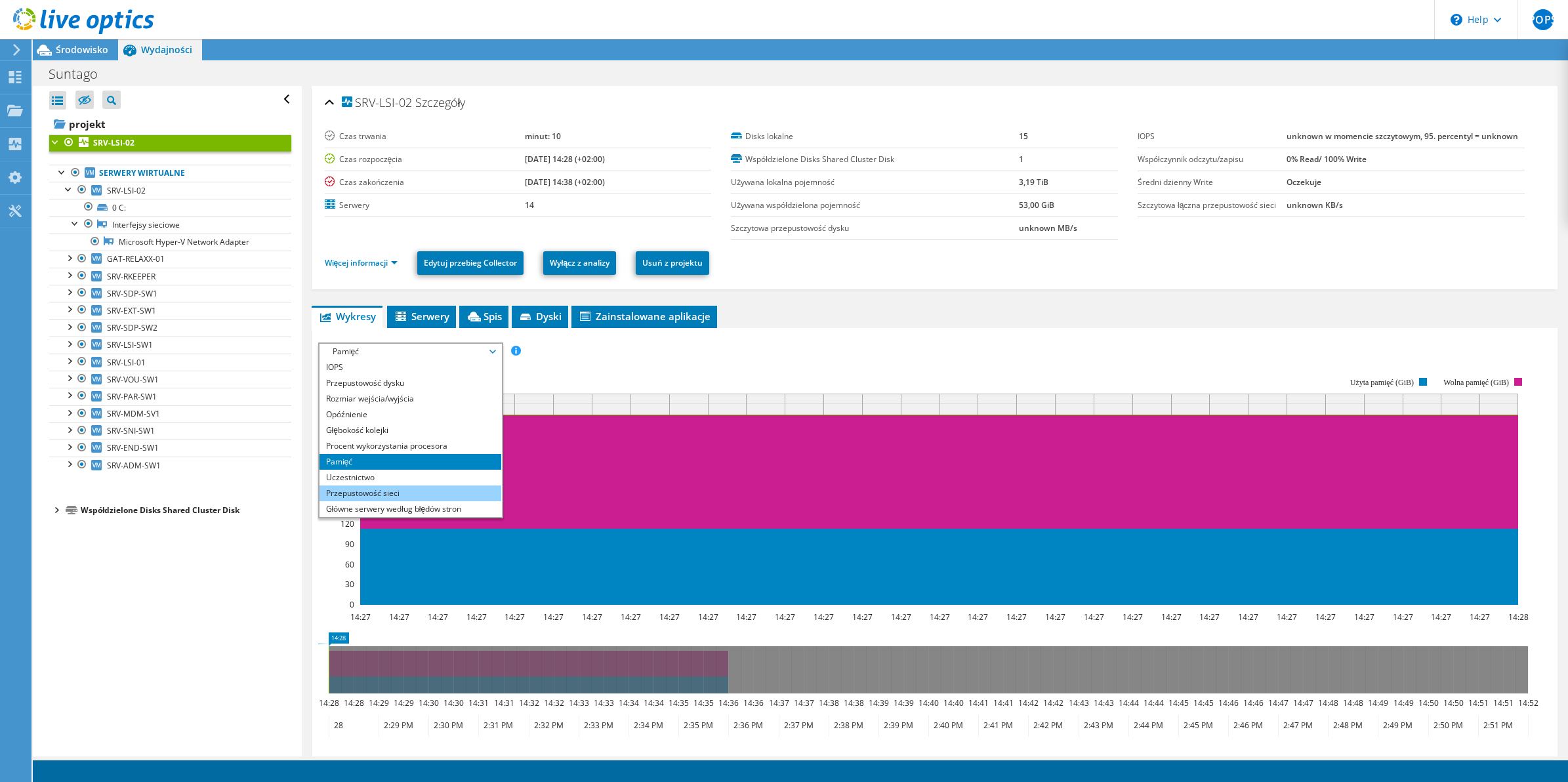
click at [399, 493] on li "Przepustowość sieci" at bounding box center [410, 493] width 182 height 15
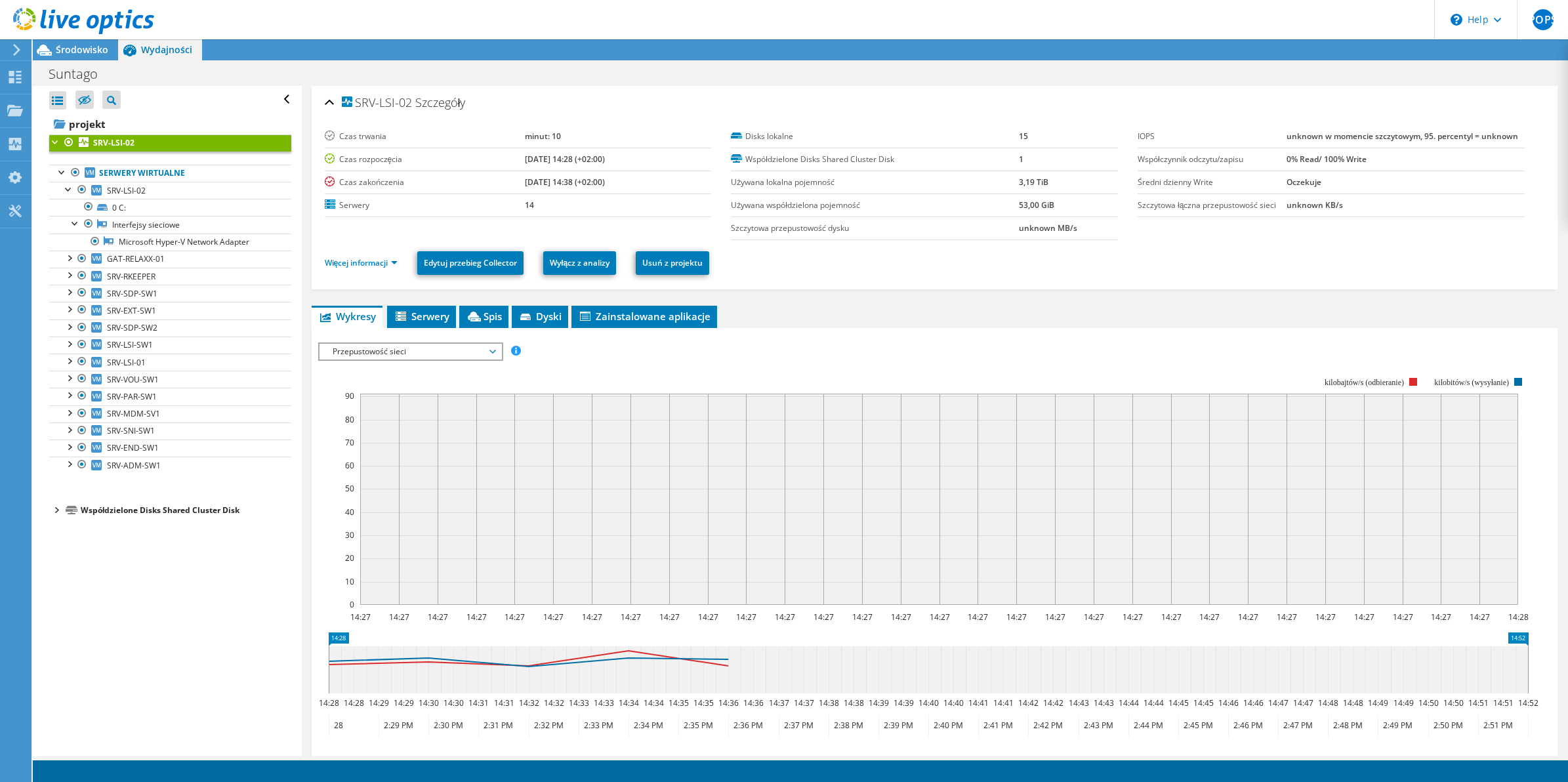
click at [407, 361] on rect at bounding box center [923, 491] width 1211 height 262
click at [411, 359] on div "Przepustowość sieci IOPS Przepustowość dysku Rozmiar wejścia/wyjścia Opóźnienie…" at bounding box center [411, 352] width 185 height 18
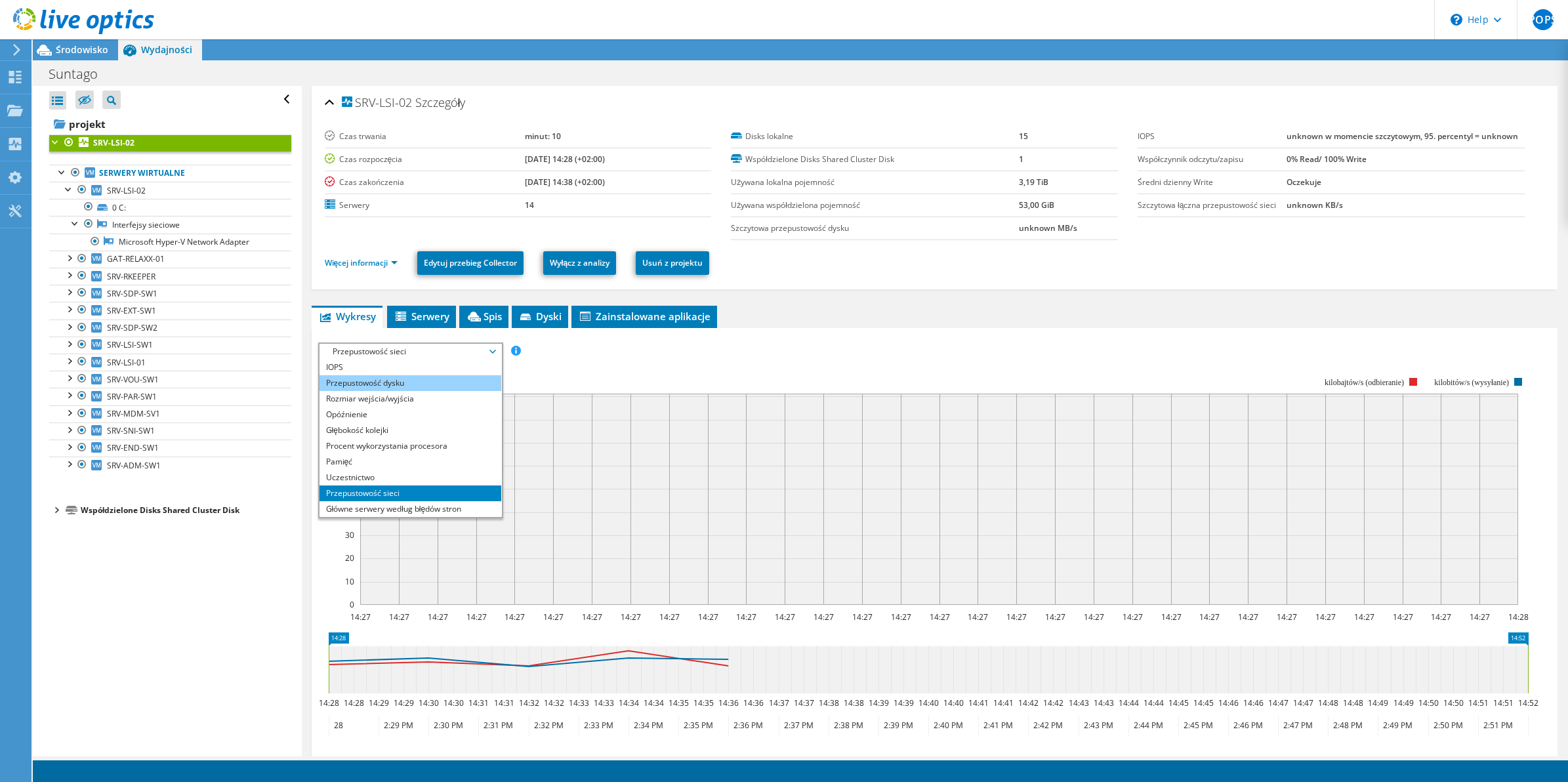
click at [389, 378] on li "Przepustowość dysku" at bounding box center [410, 383] width 182 height 15
